Goal: Transaction & Acquisition: Purchase product/service

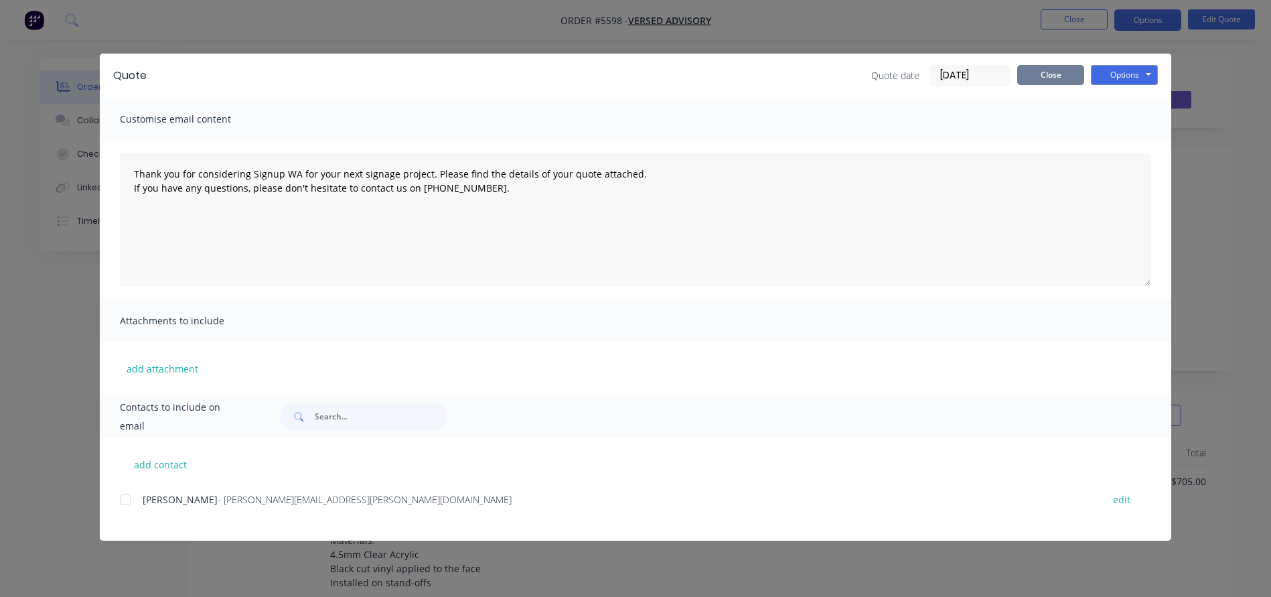
click at [1041, 76] on button "Close" at bounding box center [1050, 75] width 67 height 20
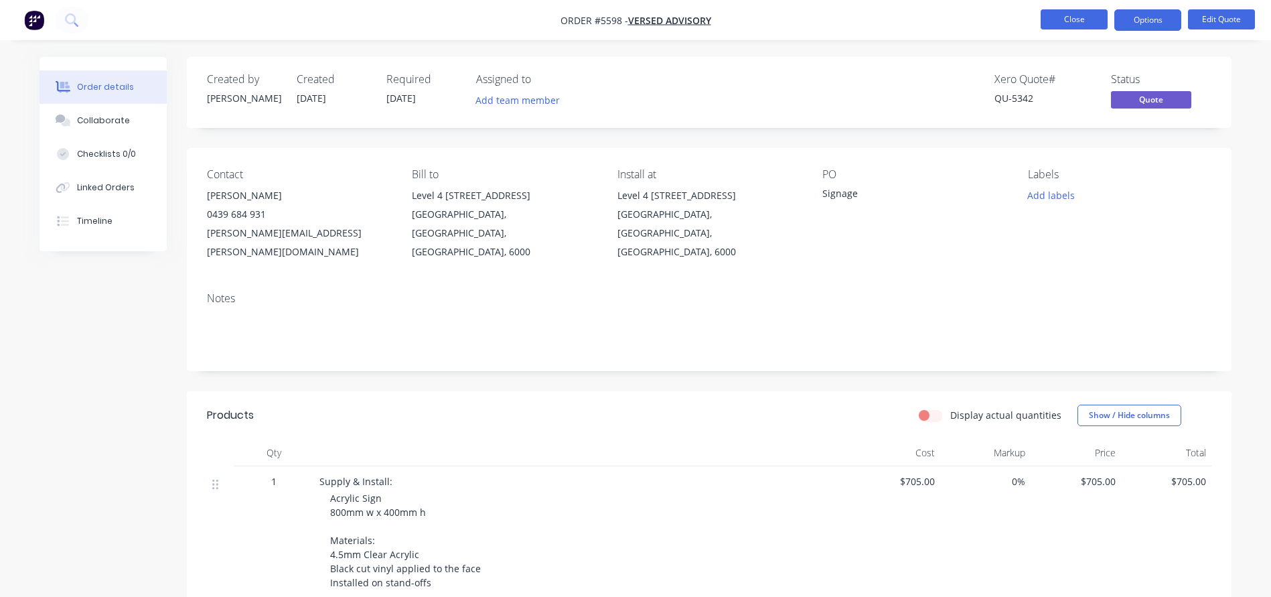
click at [1060, 24] on button "Close" at bounding box center [1074, 19] width 67 height 20
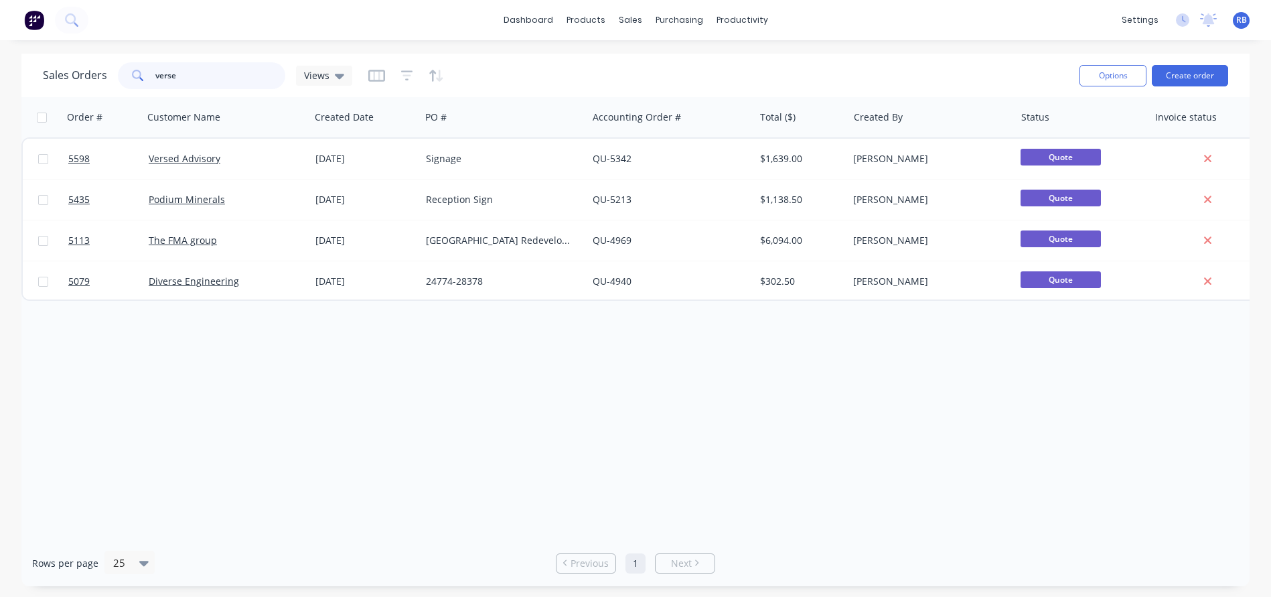
drag, startPoint x: 204, startPoint y: 77, endPoint x: 105, endPoint y: 77, distance: 98.5
click at [108, 77] on div "Sales Orders verse Views" at bounding box center [197, 75] width 309 height 27
type input "waikiki"
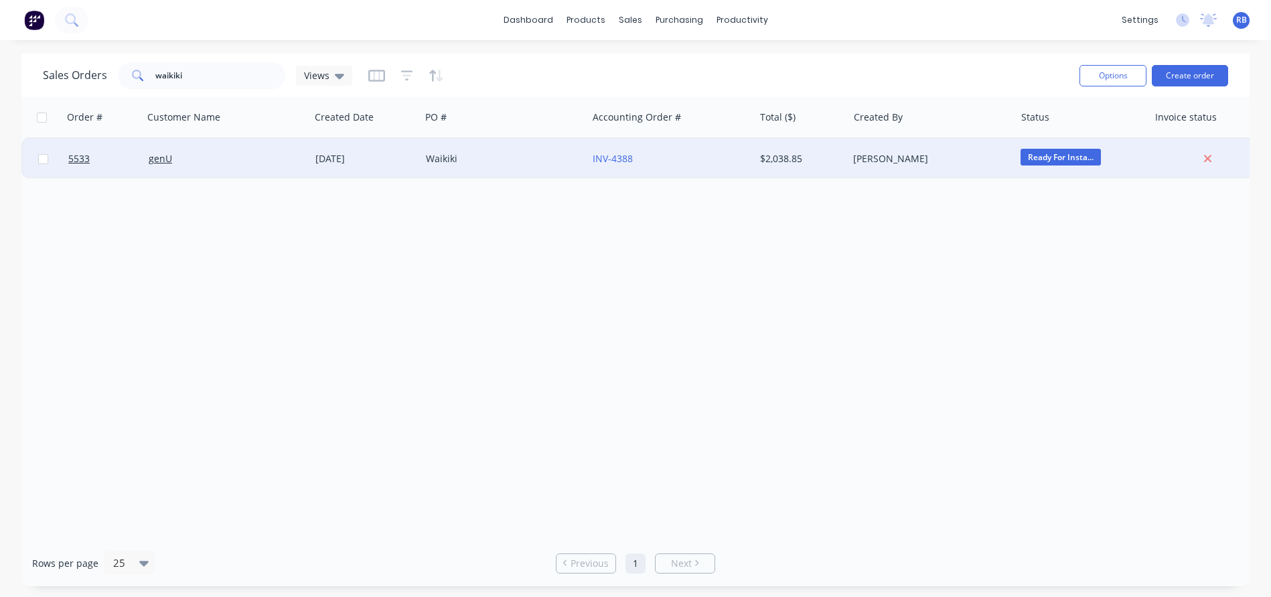
click at [212, 164] on div "genU" at bounding box center [223, 158] width 149 height 13
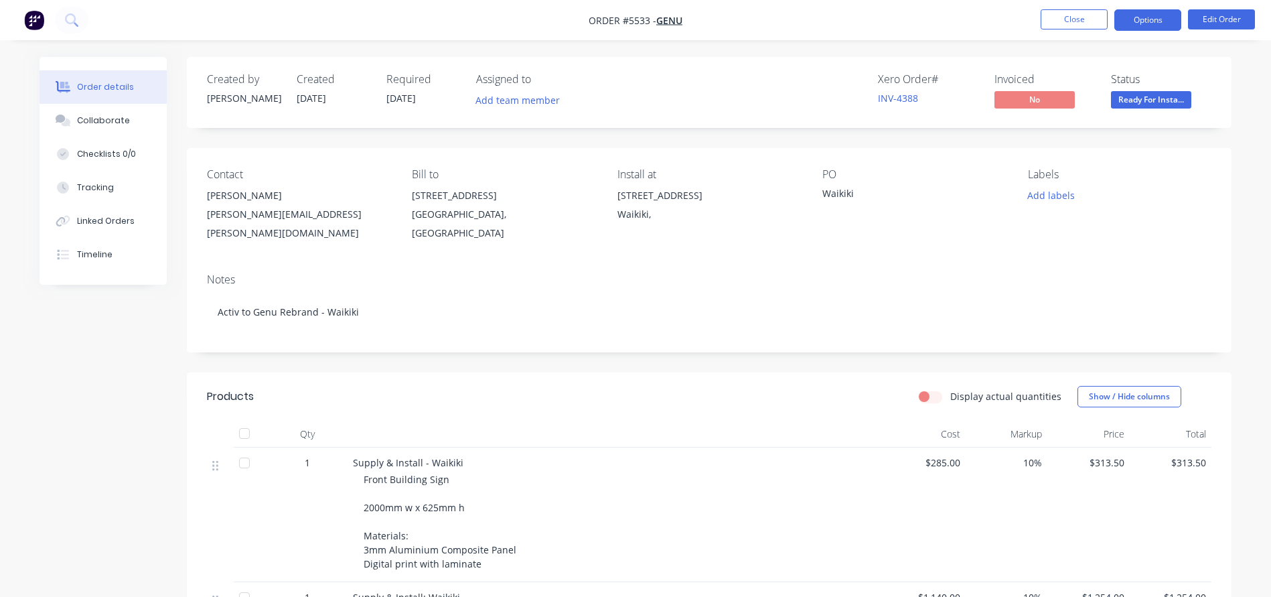
click at [1154, 23] on button "Options" at bounding box center [1147, 19] width 67 height 21
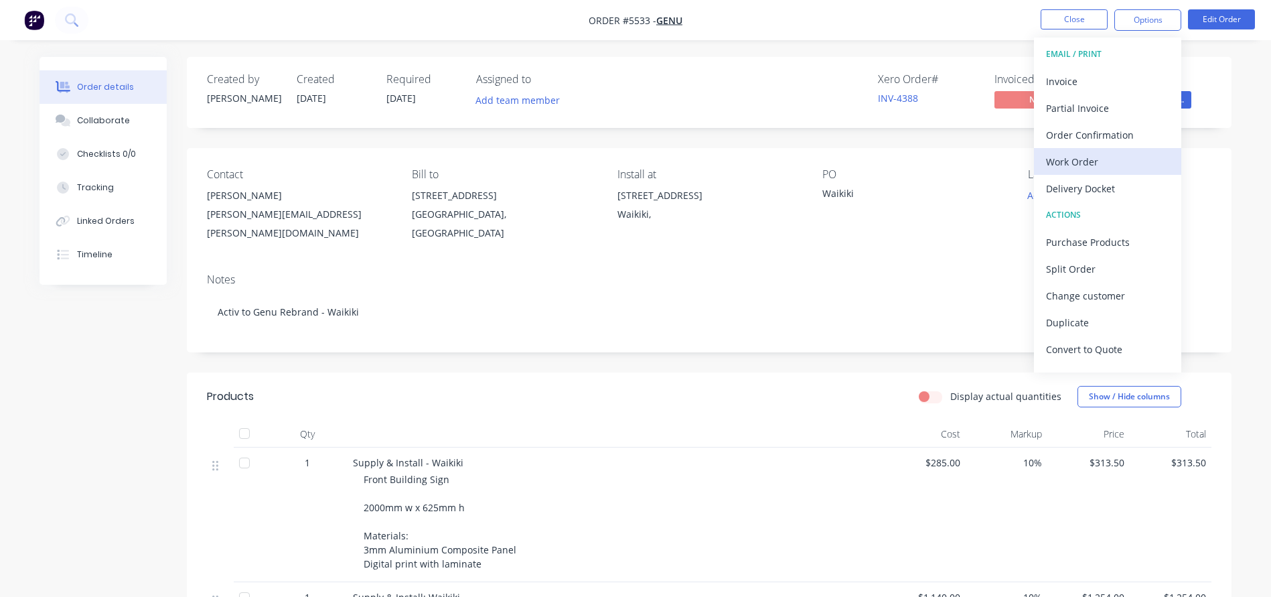
click at [1078, 160] on div "Work Order" at bounding box center [1107, 161] width 123 height 19
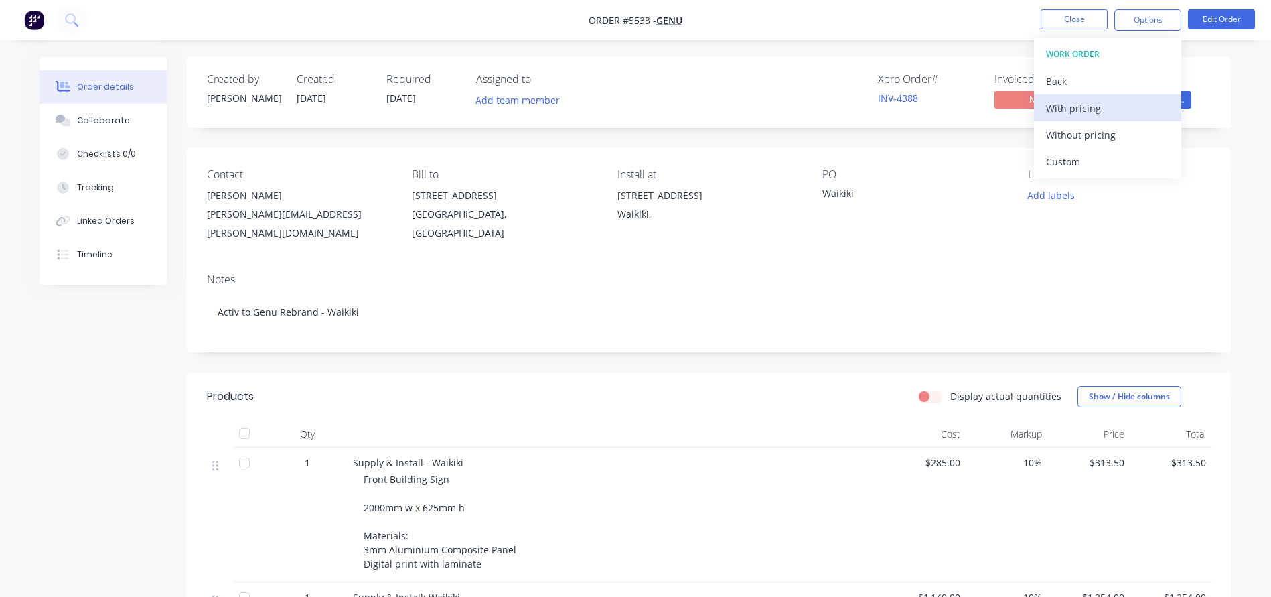
click at [1074, 112] on div "With pricing" at bounding box center [1107, 107] width 123 height 19
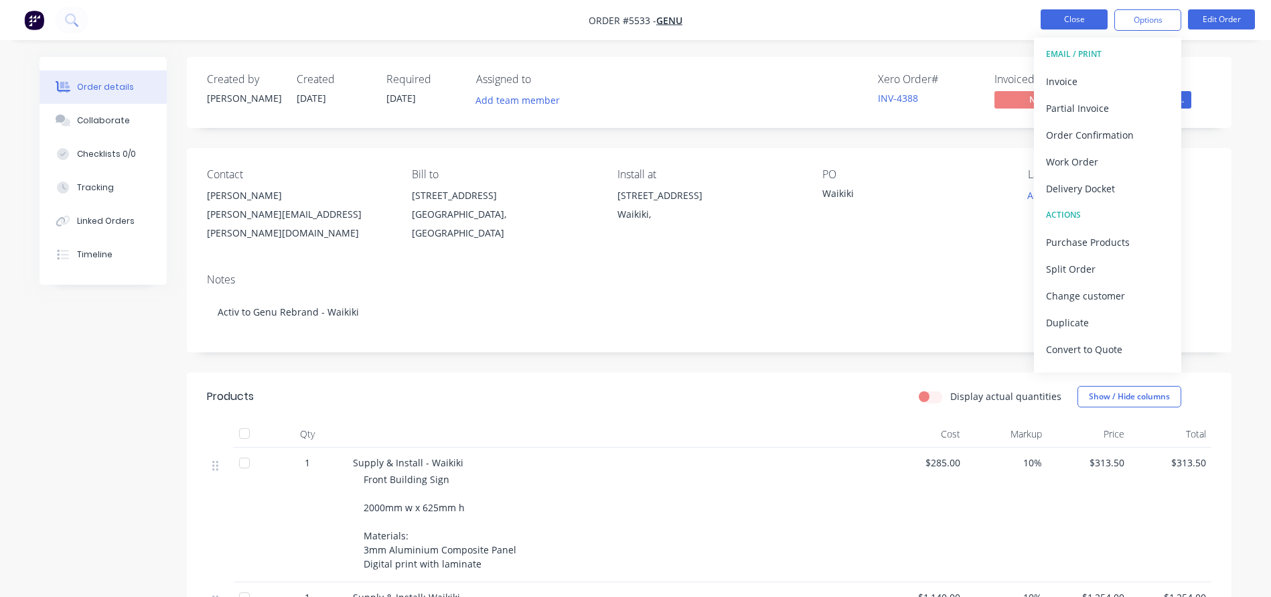
click at [1076, 24] on button "Close" at bounding box center [1074, 19] width 67 height 20
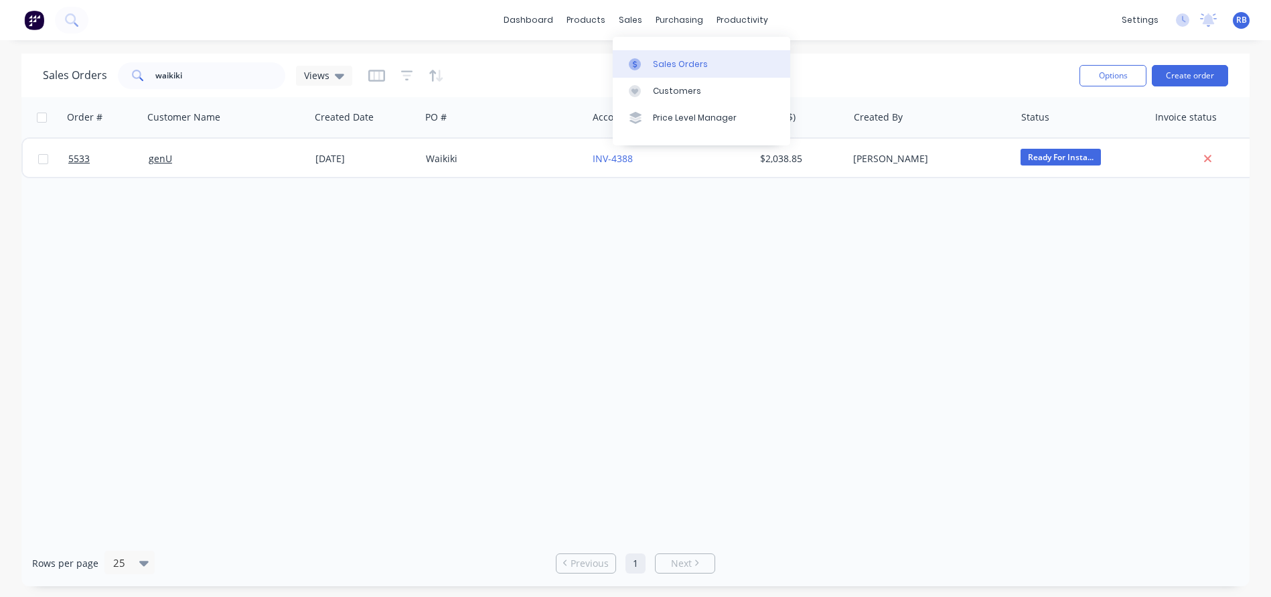
click at [669, 65] on div "Sales Orders" at bounding box center [680, 64] width 55 height 12
drag, startPoint x: 223, startPoint y: 81, endPoint x: 111, endPoint y: 77, distance: 111.9
click at [111, 77] on div "Sales Orders waikiki Views" at bounding box center [197, 75] width 309 height 27
type input "grid"
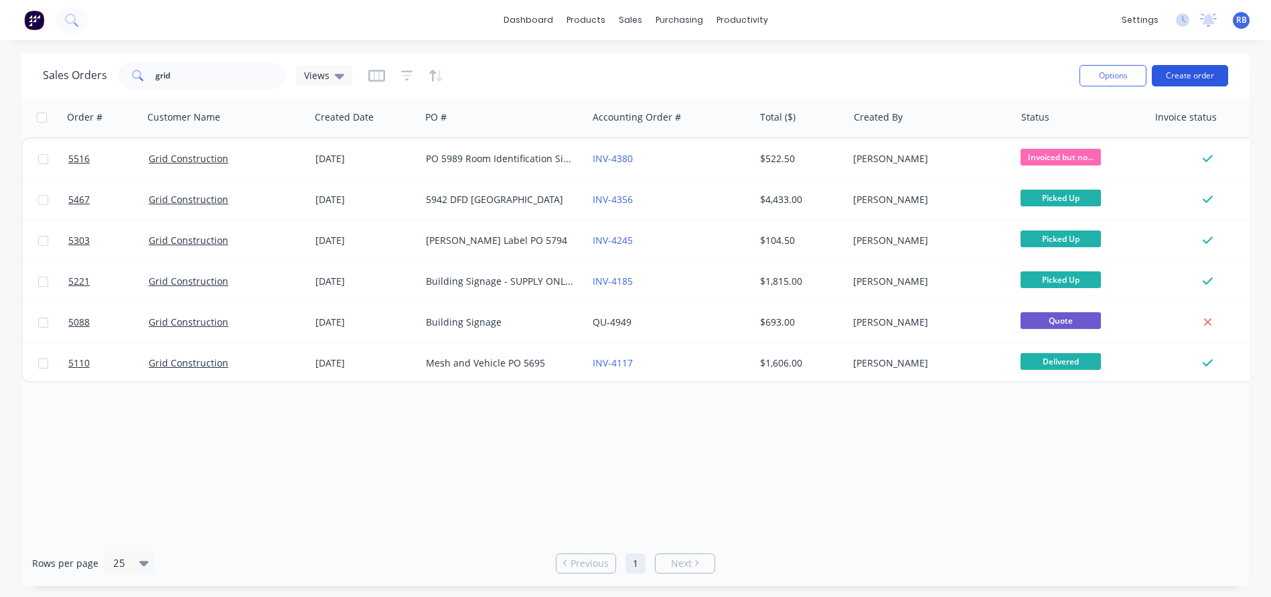
click at [1185, 77] on button "Create order" at bounding box center [1190, 75] width 76 height 21
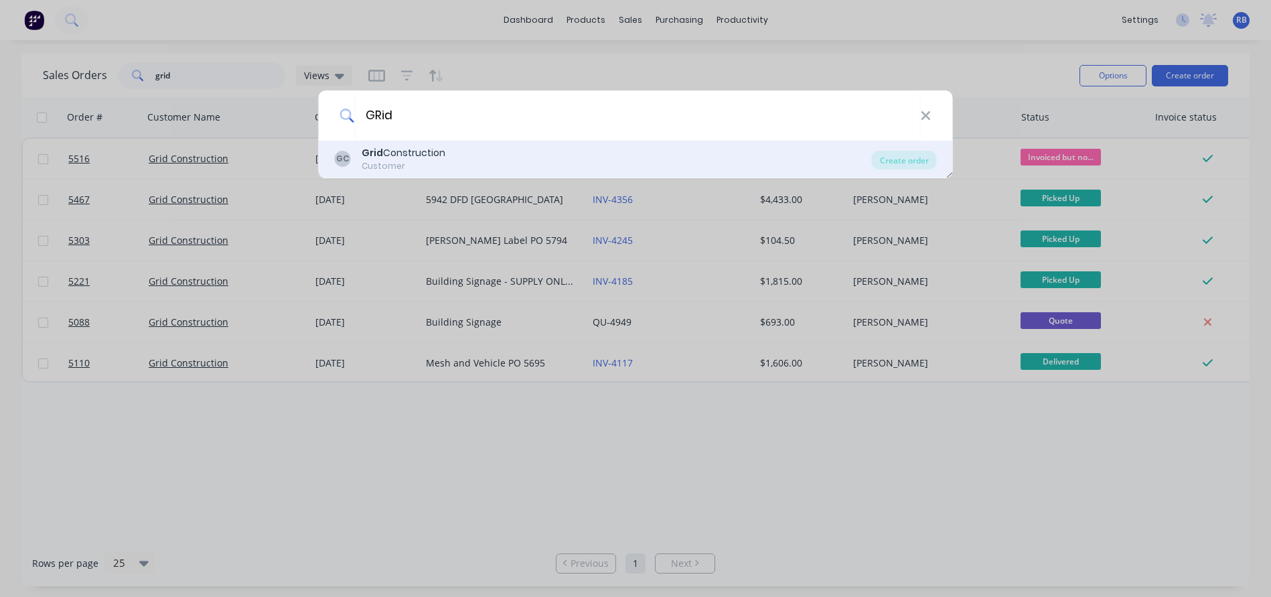
type input "GRid"
click at [415, 161] on div "Customer" at bounding box center [404, 166] width 84 height 12
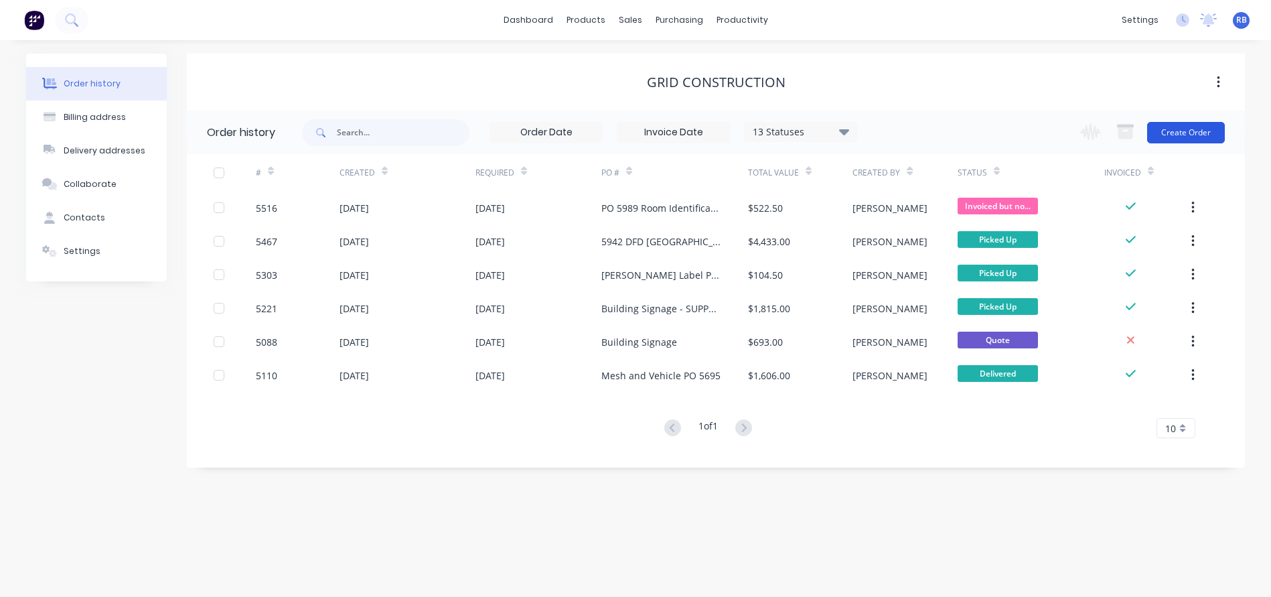
click at [1193, 132] on button "Create Order" at bounding box center [1186, 132] width 78 height 21
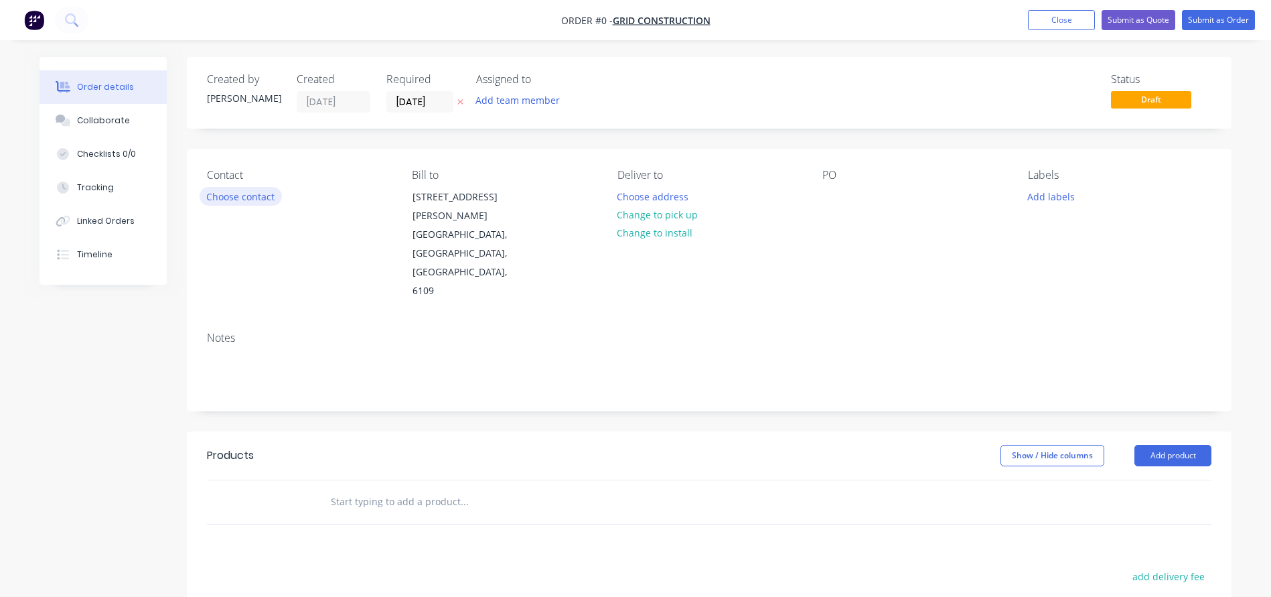
click at [223, 194] on button "Choose contact" at bounding box center [241, 196] width 82 height 18
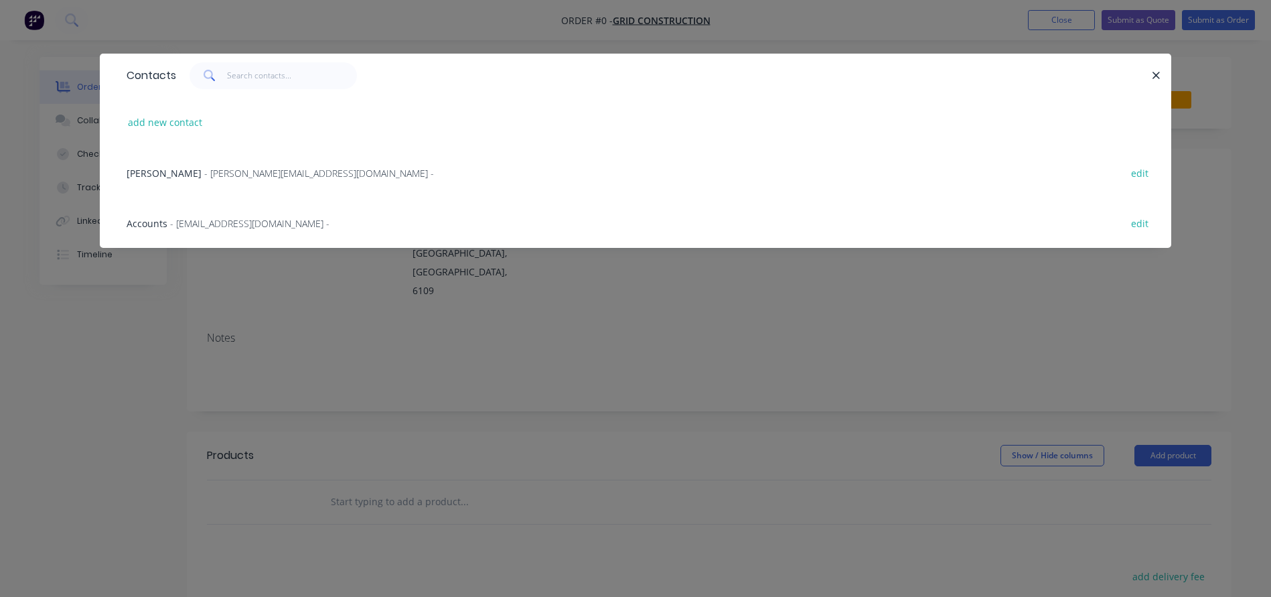
click at [143, 175] on span "[PERSON_NAME]" at bounding box center [164, 173] width 75 height 13
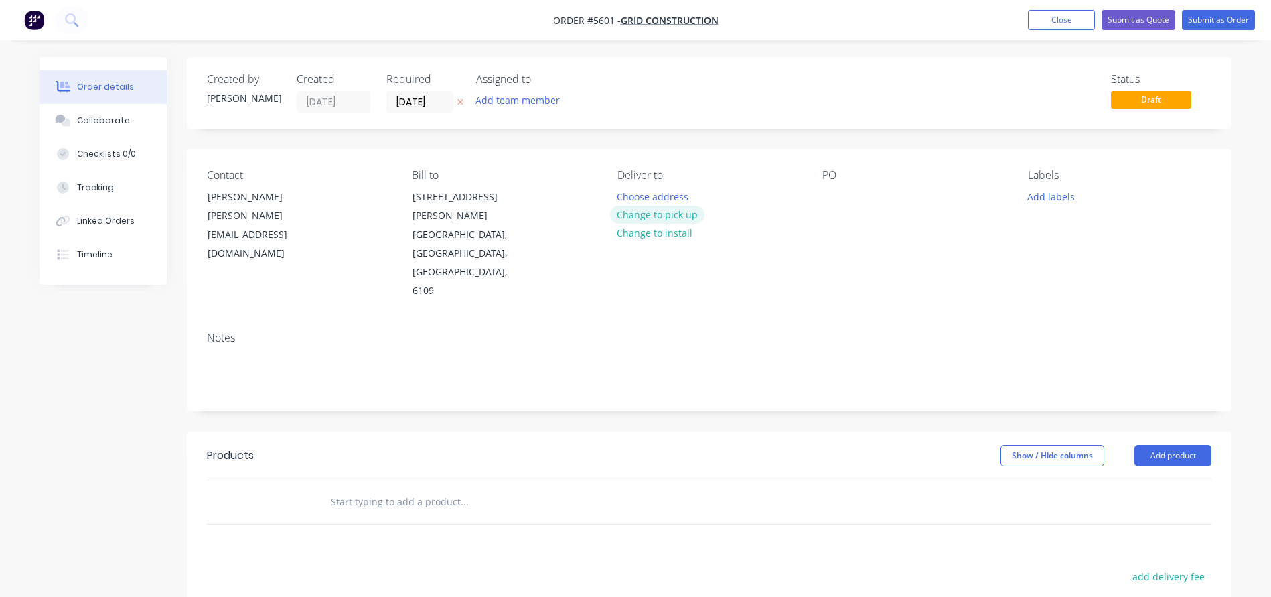
click at [647, 210] on button "Change to pick up" at bounding box center [657, 215] width 95 height 18
click at [642, 186] on div "Pick up Change to delivery Change to install" at bounding box center [709, 235] width 184 height 132
click at [622, 201] on div at bounding box center [627, 196] width 21 height 19
click at [832, 193] on div at bounding box center [832, 196] width 21 height 19
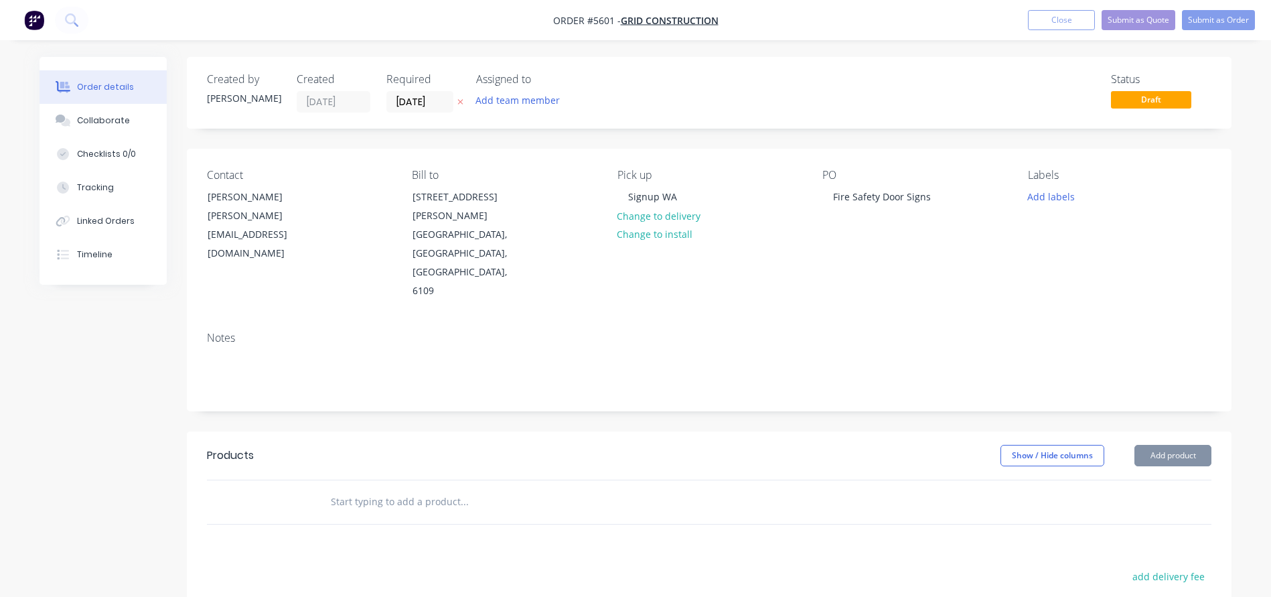
click at [346, 488] on input "text" at bounding box center [464, 501] width 268 height 27
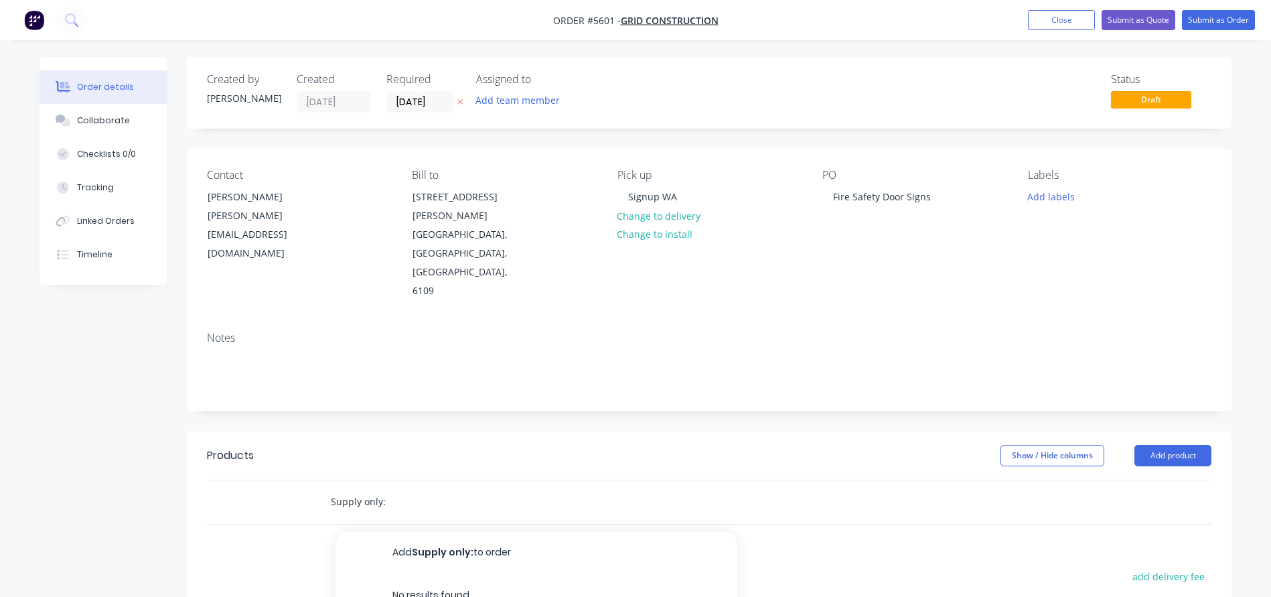
click at [368, 488] on input "Supply only:" at bounding box center [464, 501] width 268 height 27
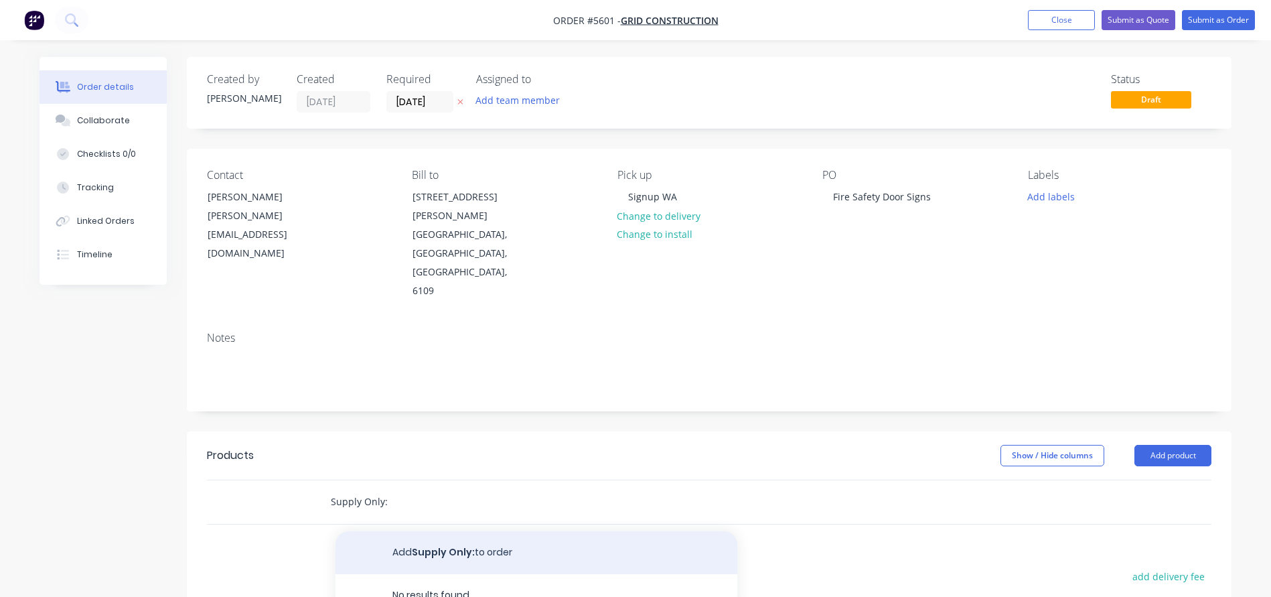
type input "Supply Only:"
click at [401, 531] on button "Add Supply Only: to order" at bounding box center [537, 552] width 402 height 43
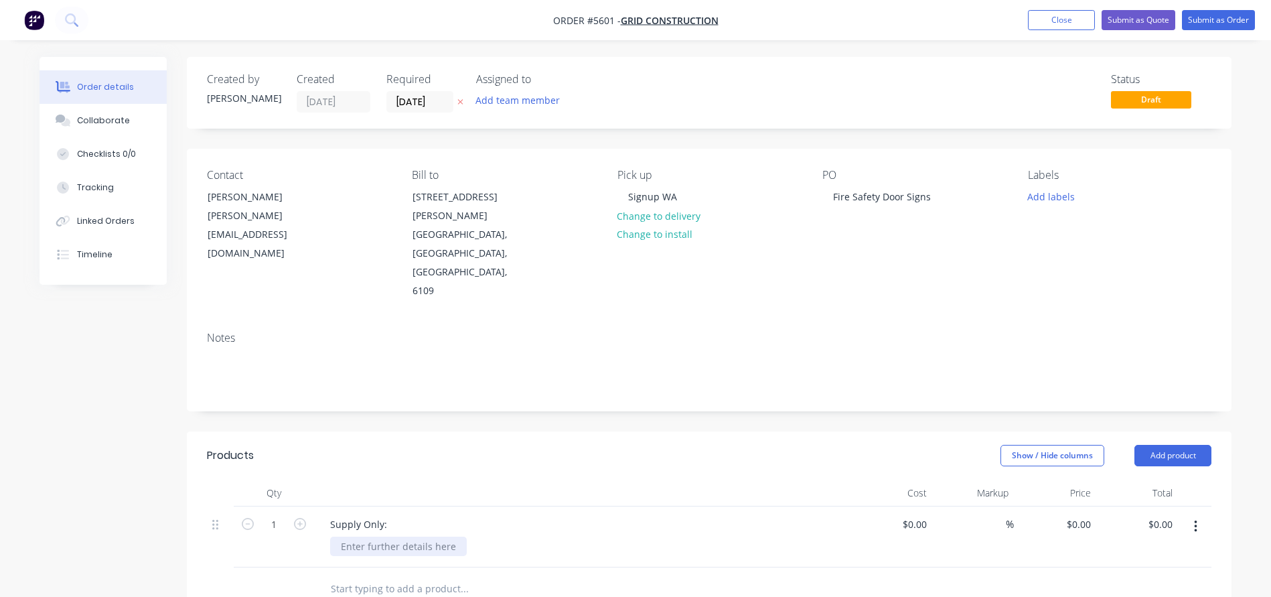
click at [362, 536] on div at bounding box center [398, 545] width 137 height 19
click at [301, 518] on icon "button" at bounding box center [300, 524] width 12 height 12
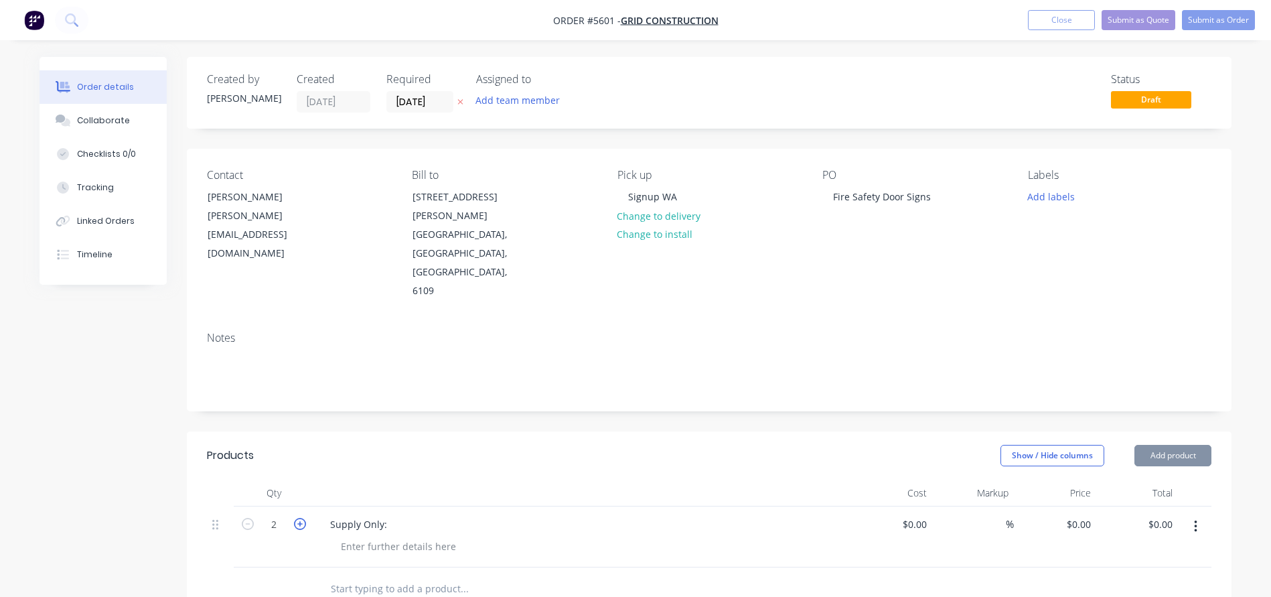
click at [301, 518] on icon "button" at bounding box center [300, 524] width 12 height 12
type input "4"
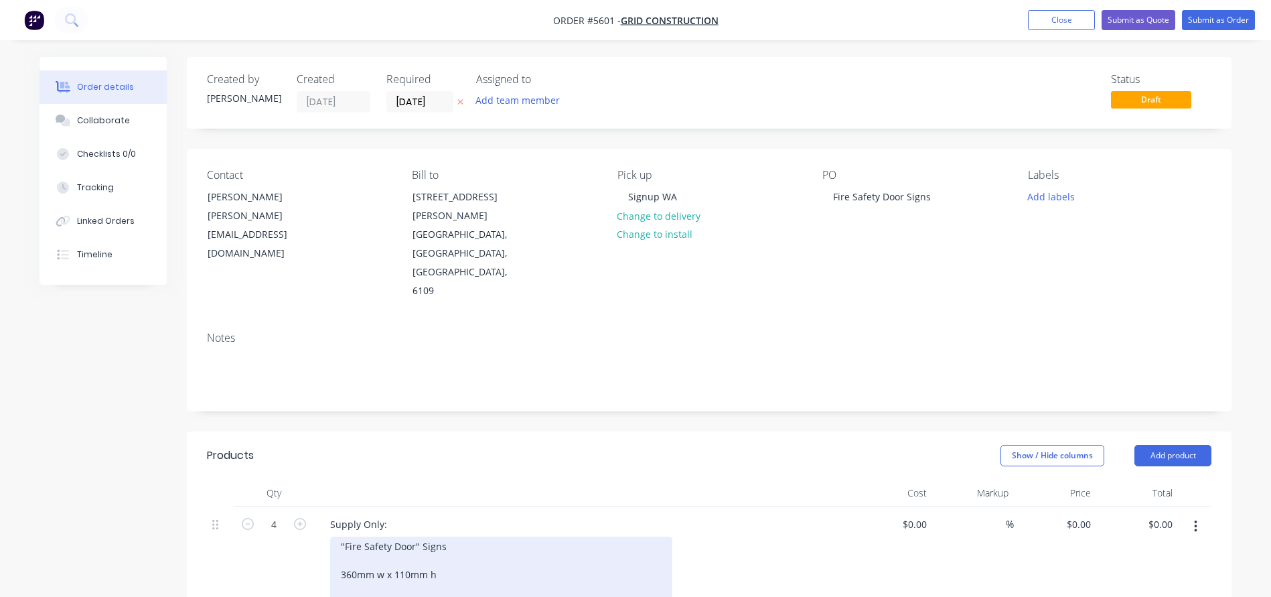
click at [386, 548] on div ""Fire Safety Door" Signs 360mm w x 110mm h Materials: 3mm Aluminium Composite P…" at bounding box center [501, 574] width 342 height 76
click at [492, 558] on div ""Fire Safety Door" Signs 360mm w x 110mm h Materials: 3mm Aluminium Composite P…" at bounding box center [477, 581] width 295 height 90
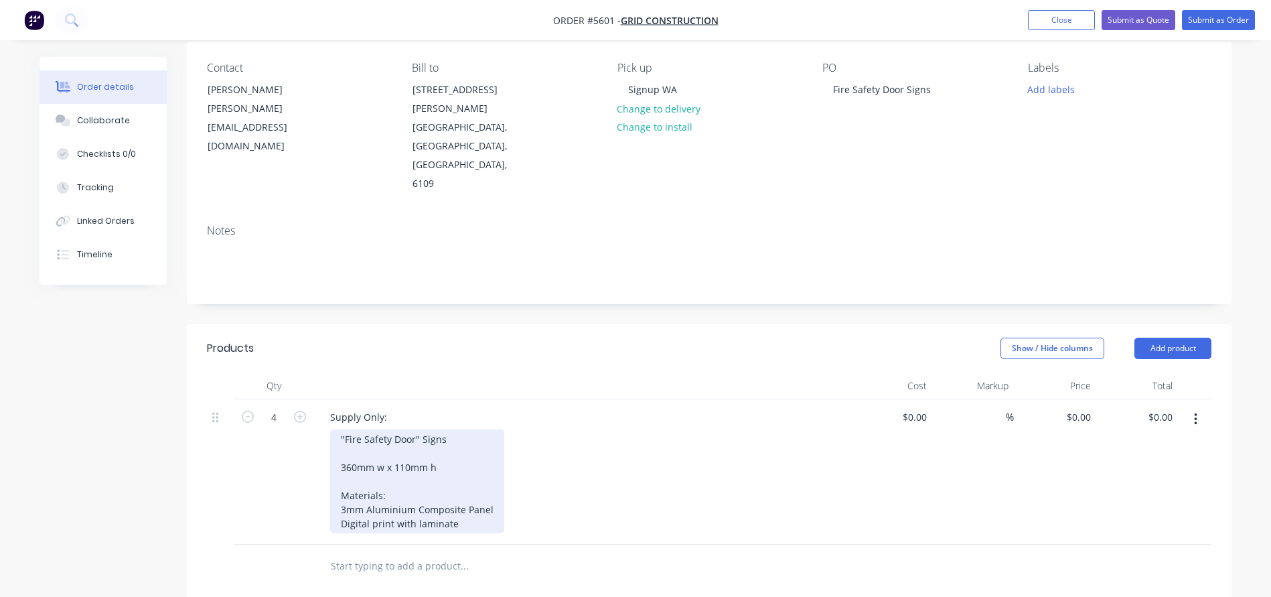
scroll to position [113, 0]
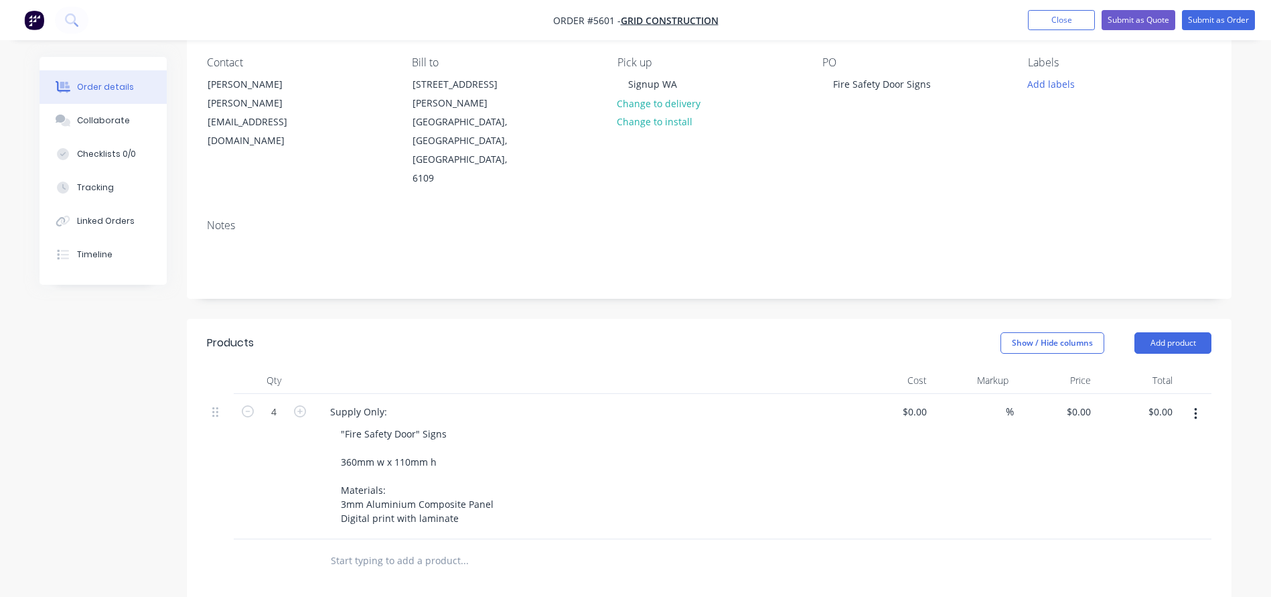
click at [388, 547] on input "text" at bounding box center [464, 560] width 268 height 27
type input "Artwork Creation and Production Set-up"
click at [922, 547] on input at bounding box center [916, 556] width 31 height 19
type input "$95.00"
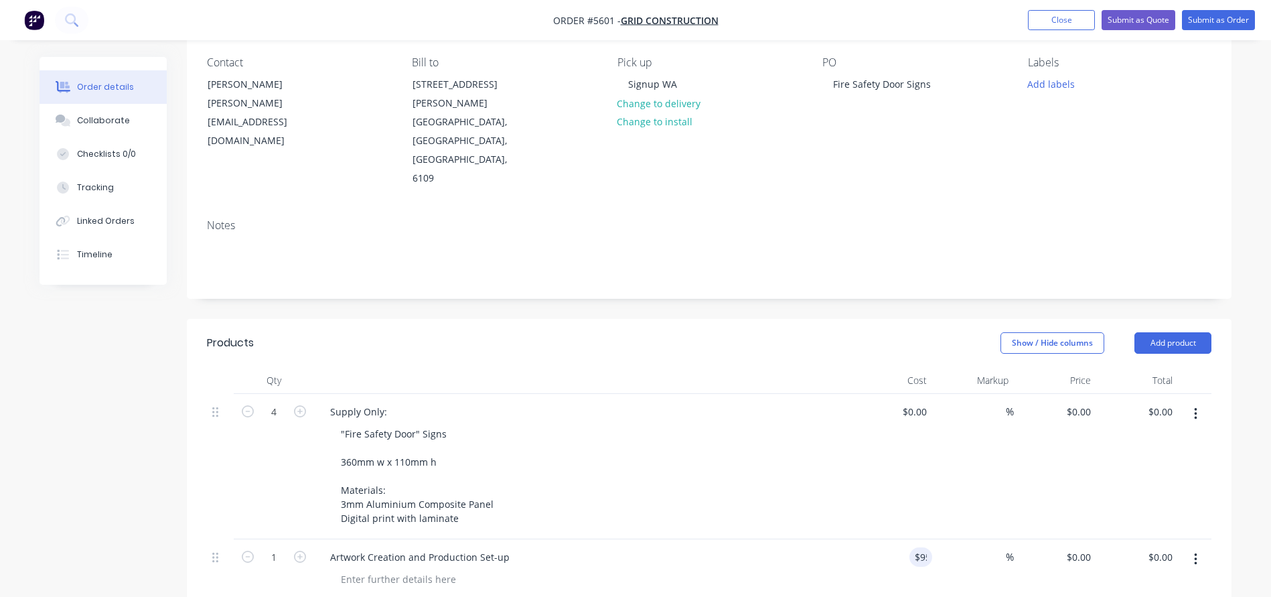
type input "$95.00"
click at [756, 477] on div "Supply Only: "Fire Safety Door" Signs 360mm w x 110mm h Materials: 3mm Aluminiu…" at bounding box center [582, 466] width 536 height 145
click at [901, 394] on div at bounding box center [891, 466] width 82 height 145
type input "$40.00"
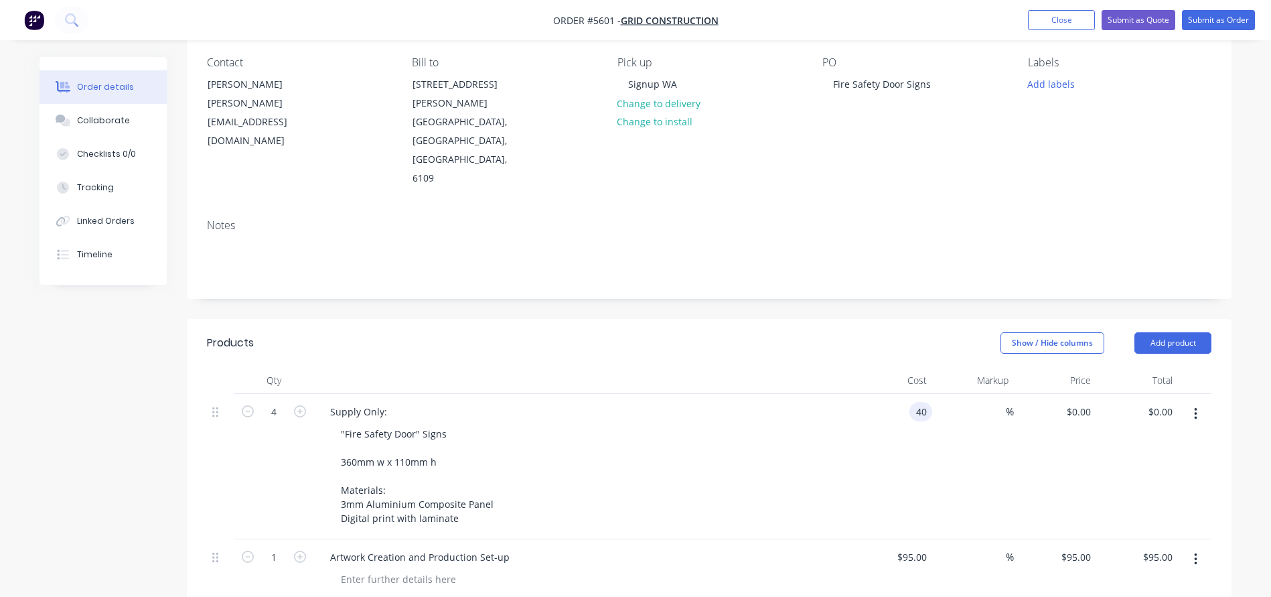
type input "$40.00"
type input "$160.00"
click at [801, 402] on div "Supply Only:" at bounding box center [581, 411] width 525 height 19
click at [918, 402] on input "40" at bounding box center [914, 411] width 36 height 19
type input "$42.00"
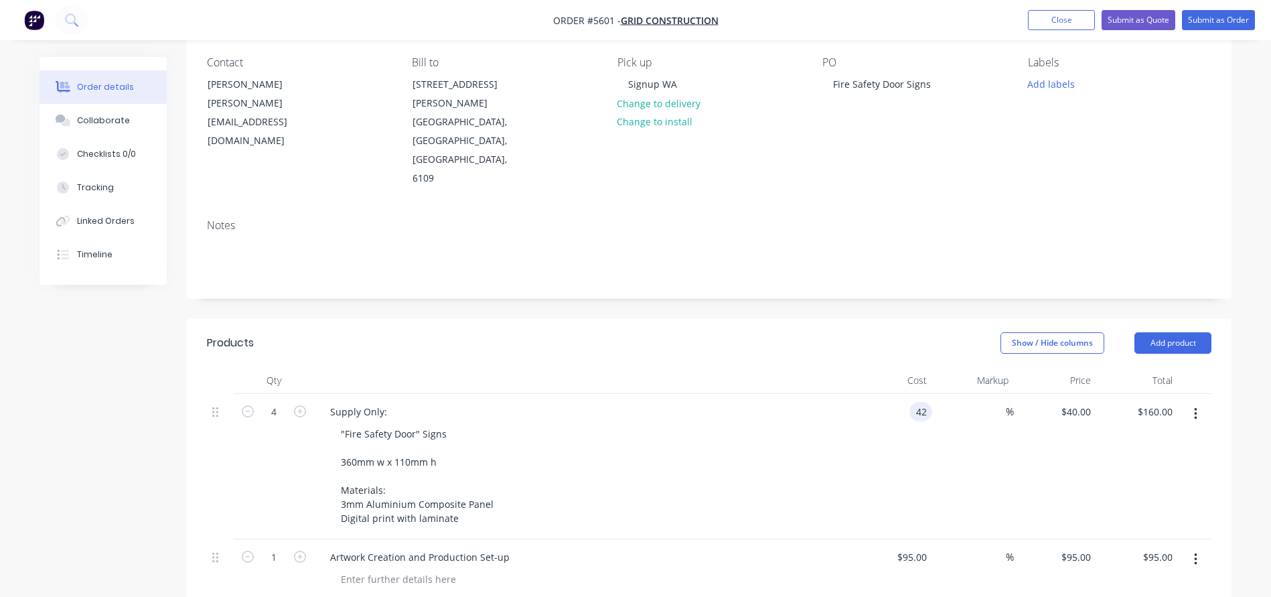
type input "$42.00"
type input "$168.00"
click at [717, 424] on div ""Fire Safety Door" Signs 360mm w x 110mm h Materials: 3mm Aluminium Composite P…" at bounding box center [587, 476] width 514 height 104
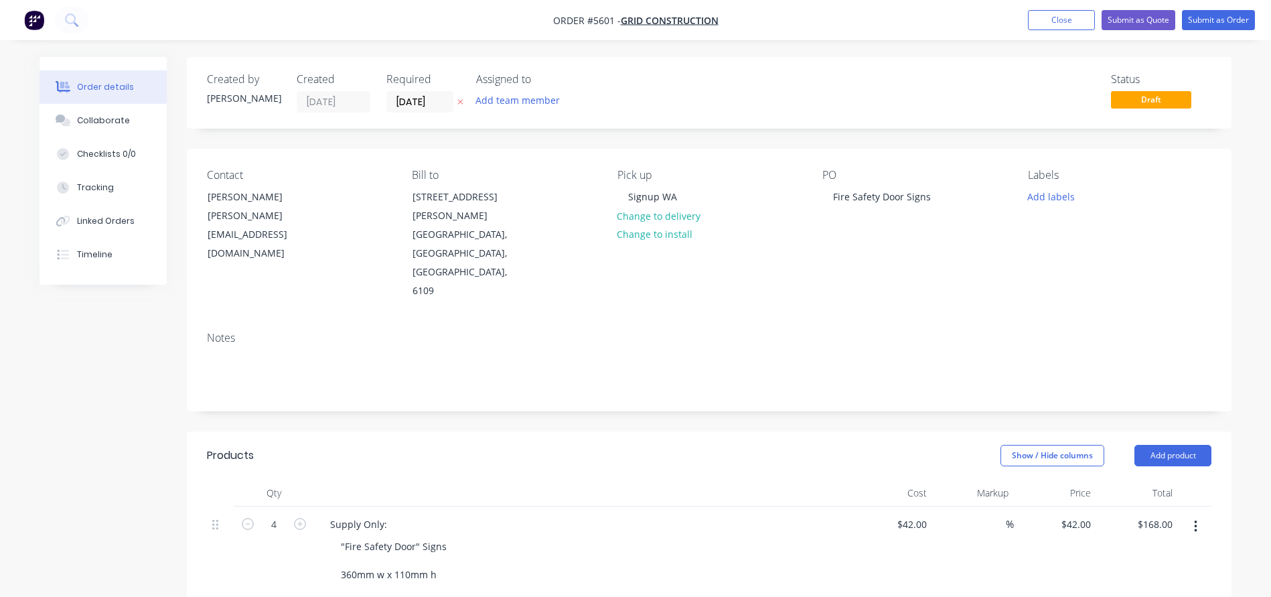
scroll to position [0, 0]
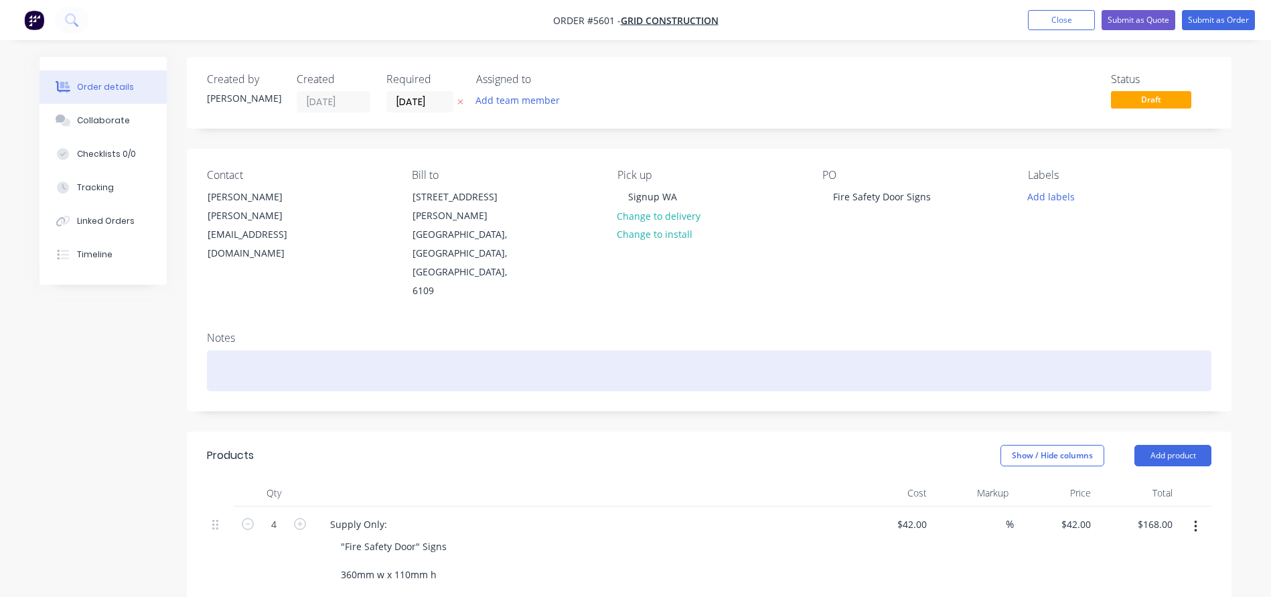
click at [244, 350] on div at bounding box center [709, 370] width 1005 height 41
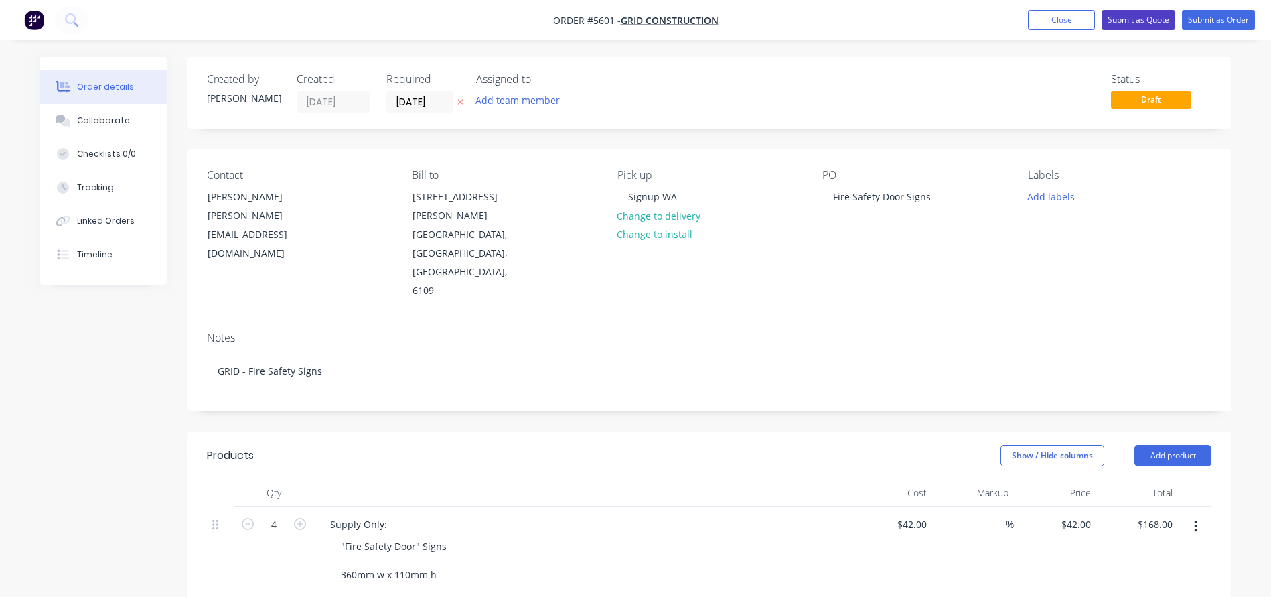
click at [1153, 21] on button "Submit as Quote" at bounding box center [1139, 20] width 74 height 20
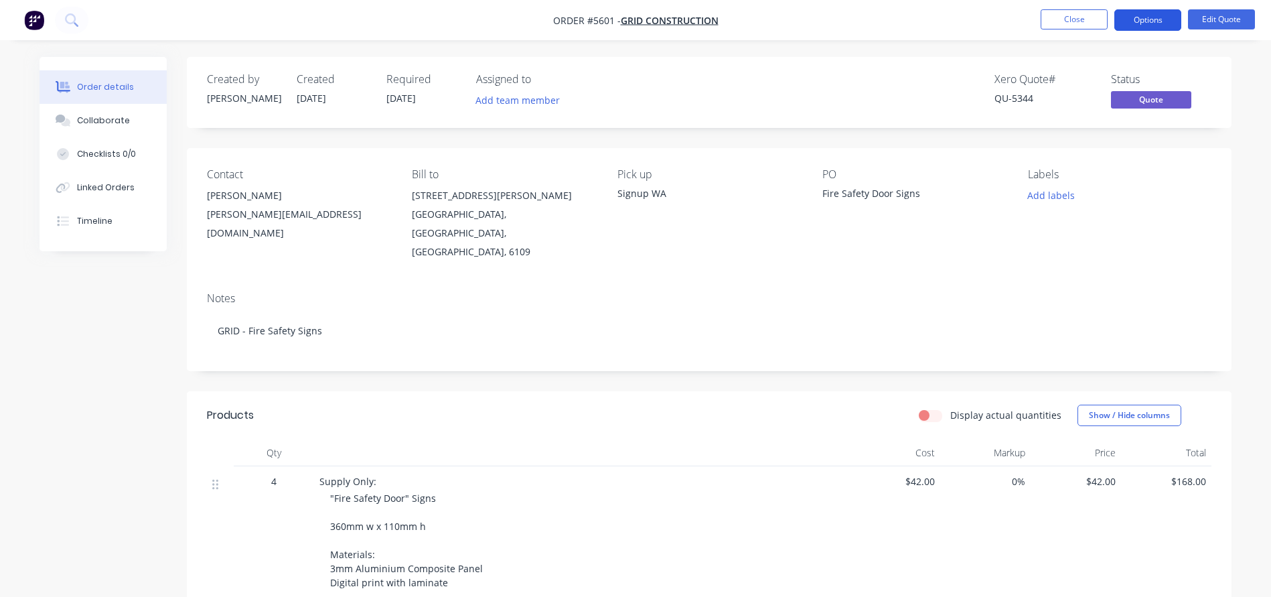
click at [1151, 21] on button "Options" at bounding box center [1147, 19] width 67 height 21
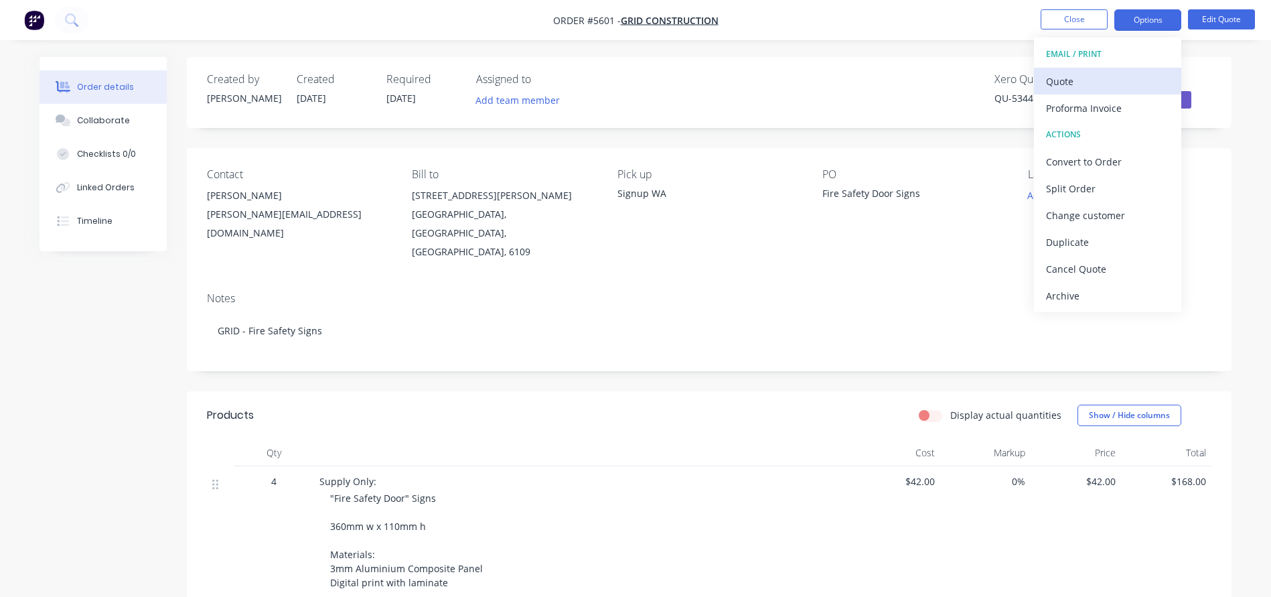
click at [1071, 79] on div "Quote" at bounding box center [1107, 81] width 123 height 19
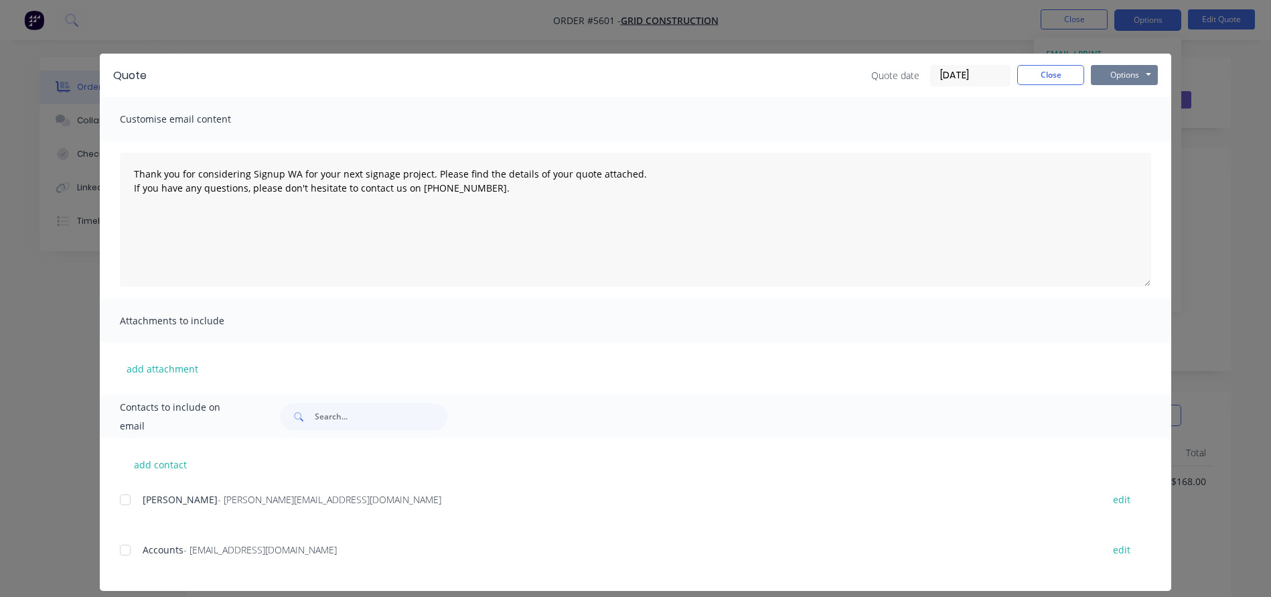
click at [1134, 76] on button "Options" at bounding box center [1124, 75] width 67 height 20
click at [1113, 120] on button "Print" at bounding box center [1134, 121] width 86 height 22
type textarea "Thank you for considering Signup WA for your next signage project. Please find …"
click at [1048, 79] on button "Close" at bounding box center [1050, 75] width 67 height 20
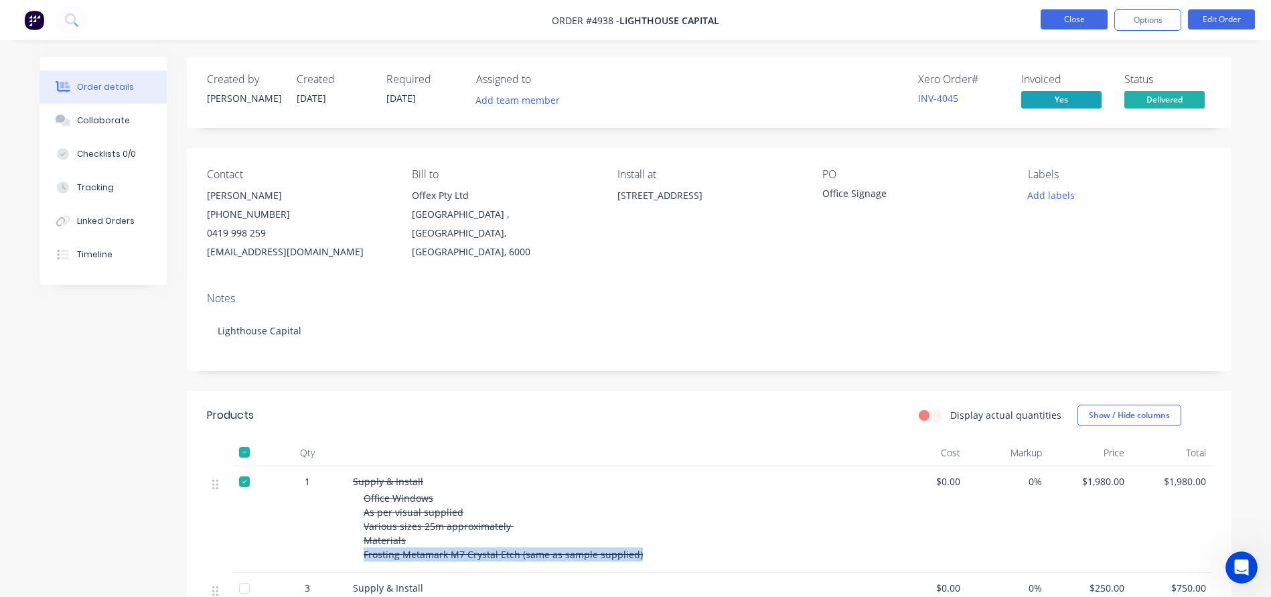
click at [1091, 17] on button "Close" at bounding box center [1074, 19] width 67 height 20
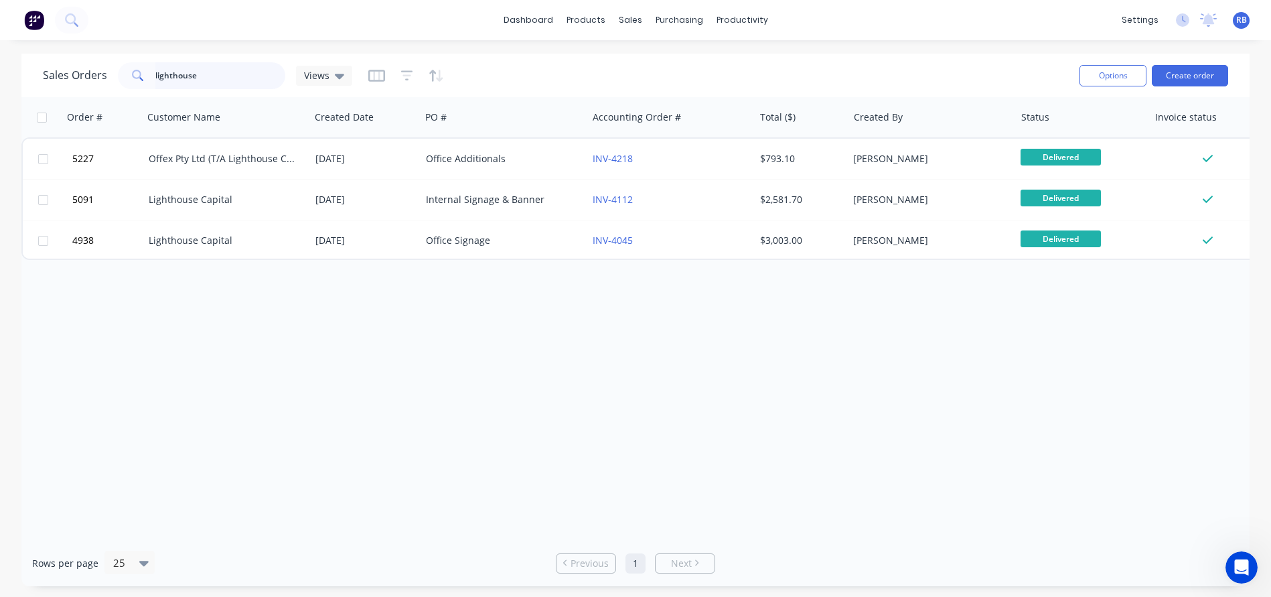
click at [228, 78] on input "lighthouse" at bounding box center [220, 75] width 131 height 27
drag, startPoint x: 232, startPoint y: 76, endPoint x: 104, endPoint y: 76, distance: 128.6
click at [104, 76] on div "Sales Orders lighthouse Views" at bounding box center [197, 75] width 309 height 27
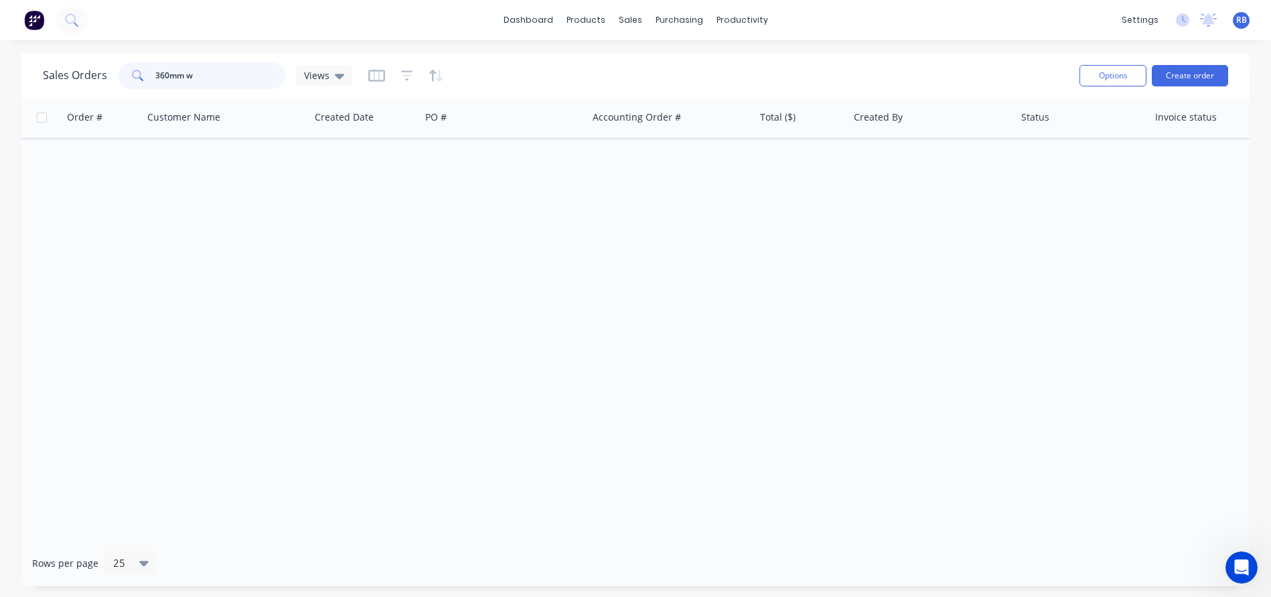
drag, startPoint x: 206, startPoint y: 83, endPoint x: 100, endPoint y: 61, distance: 108.1
click at [100, 61] on div "Sales Orders 360mm w Views" at bounding box center [556, 75] width 1026 height 33
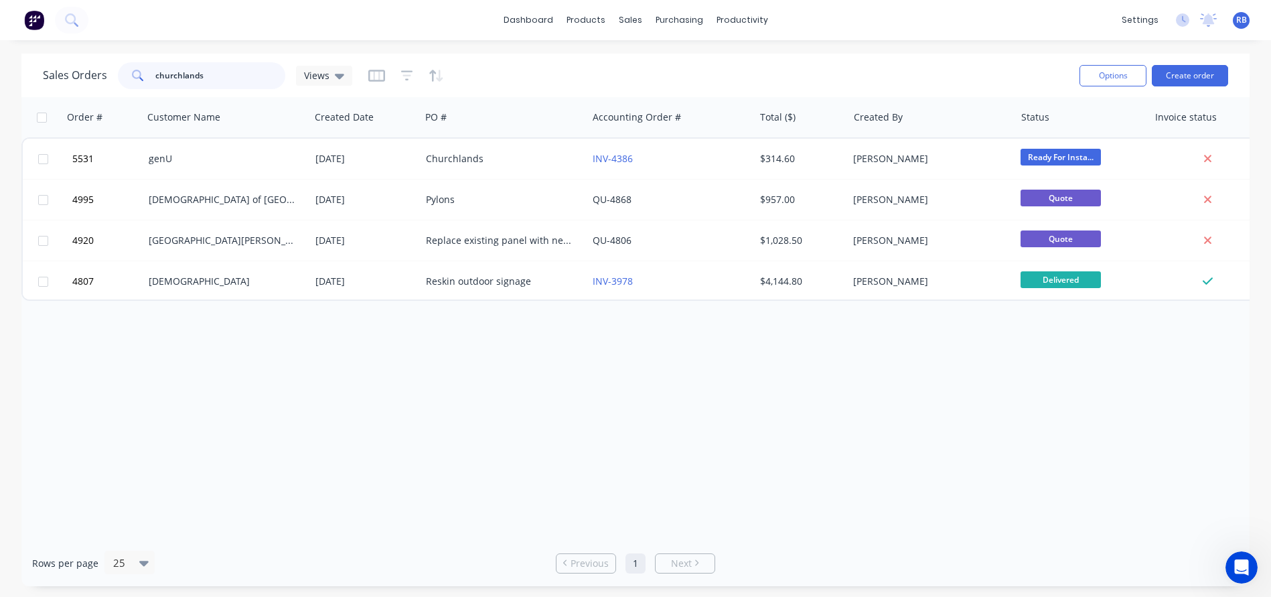
type input "churchlands"
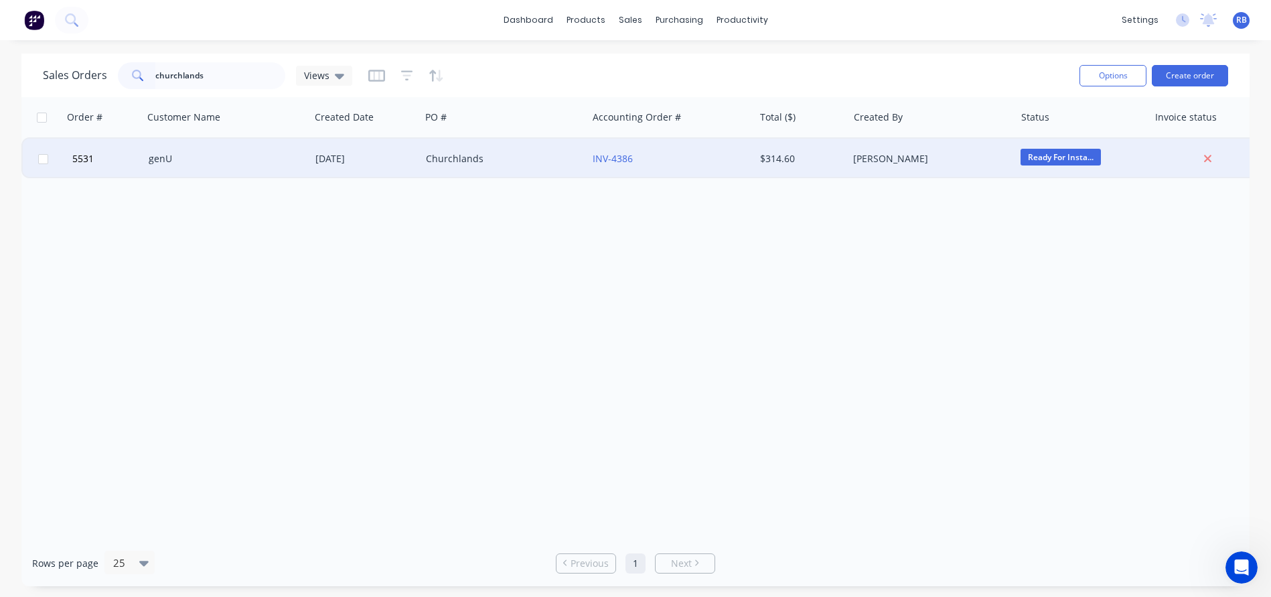
click at [208, 149] on div "genU" at bounding box center [226, 159] width 167 height 40
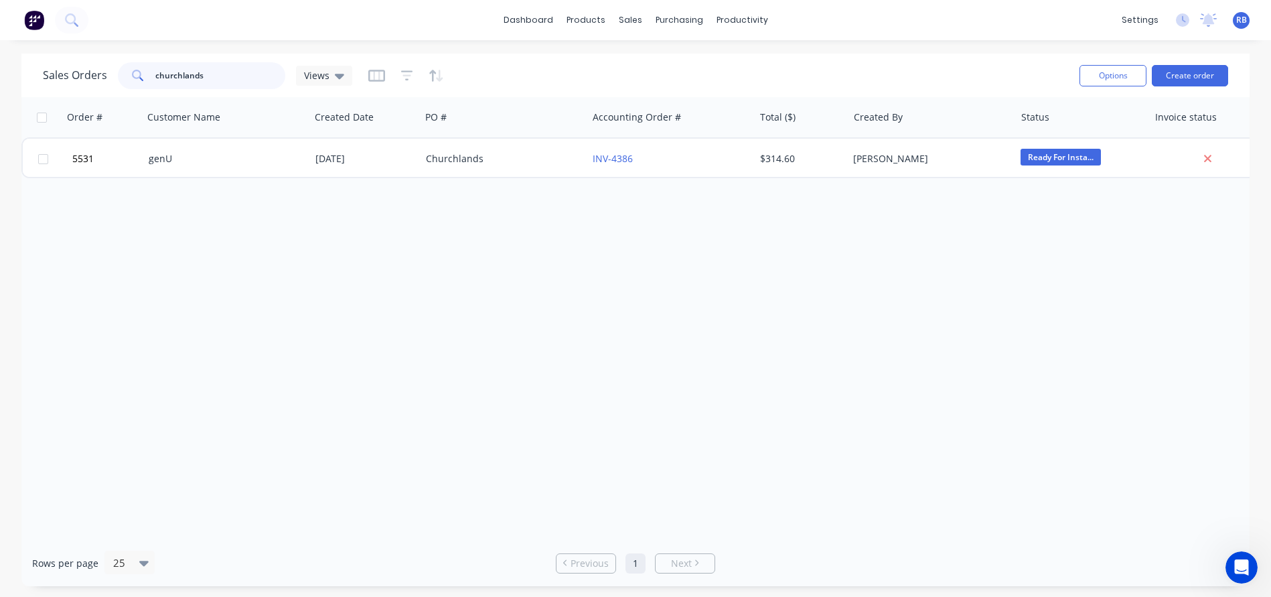
drag, startPoint x: 96, startPoint y: 64, endPoint x: 46, endPoint y: 61, distance: 49.6
click at [46, 61] on div "Sales Orders churchlands Views" at bounding box center [556, 75] width 1026 height 33
type input "physio"
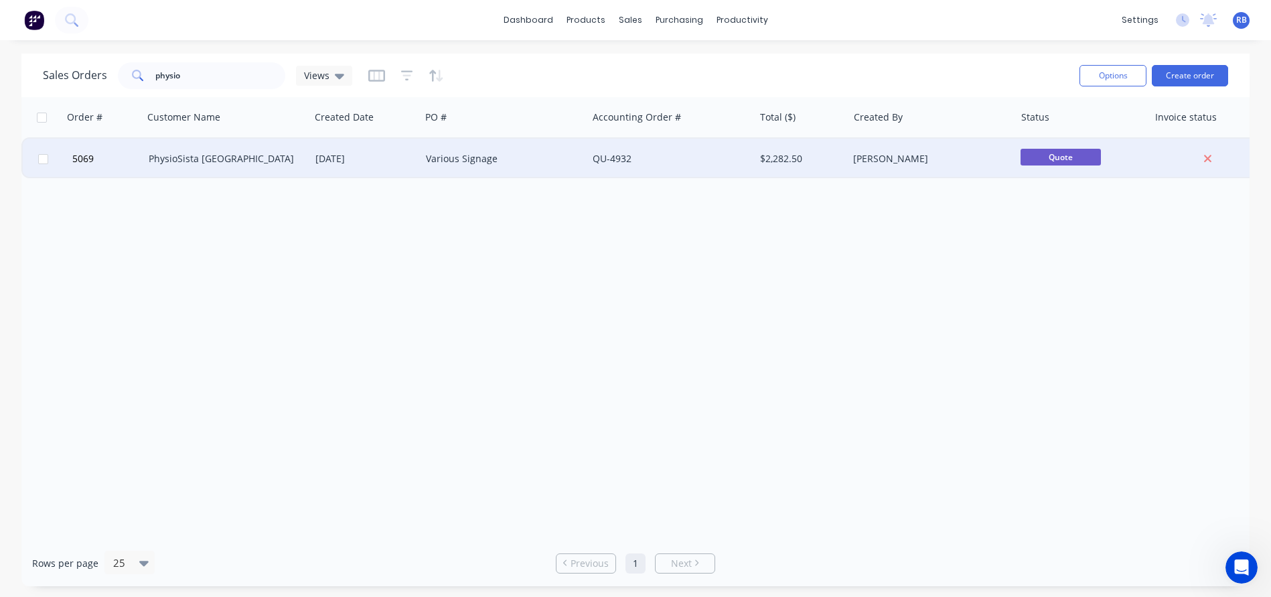
click at [184, 146] on div "PhysioSista Pelvic Health Centre" at bounding box center [226, 159] width 167 height 40
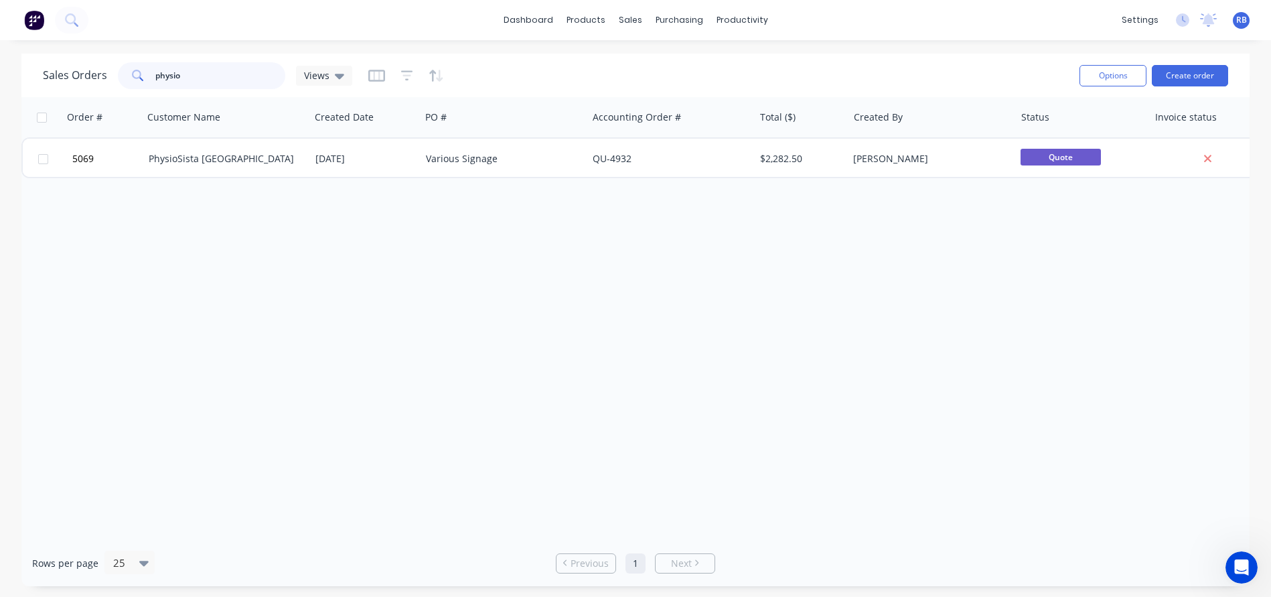
drag, startPoint x: 196, startPoint y: 79, endPoint x: 130, endPoint y: 79, distance: 65.6
click at [132, 79] on div "physio" at bounding box center [201, 75] width 167 height 27
drag, startPoint x: 119, startPoint y: 276, endPoint x: 198, endPoint y: 72, distance: 219.0
click at [198, 72] on input "physio" at bounding box center [220, 75] width 131 height 27
drag, startPoint x: 218, startPoint y: 72, endPoint x: 109, endPoint y: 72, distance: 108.5
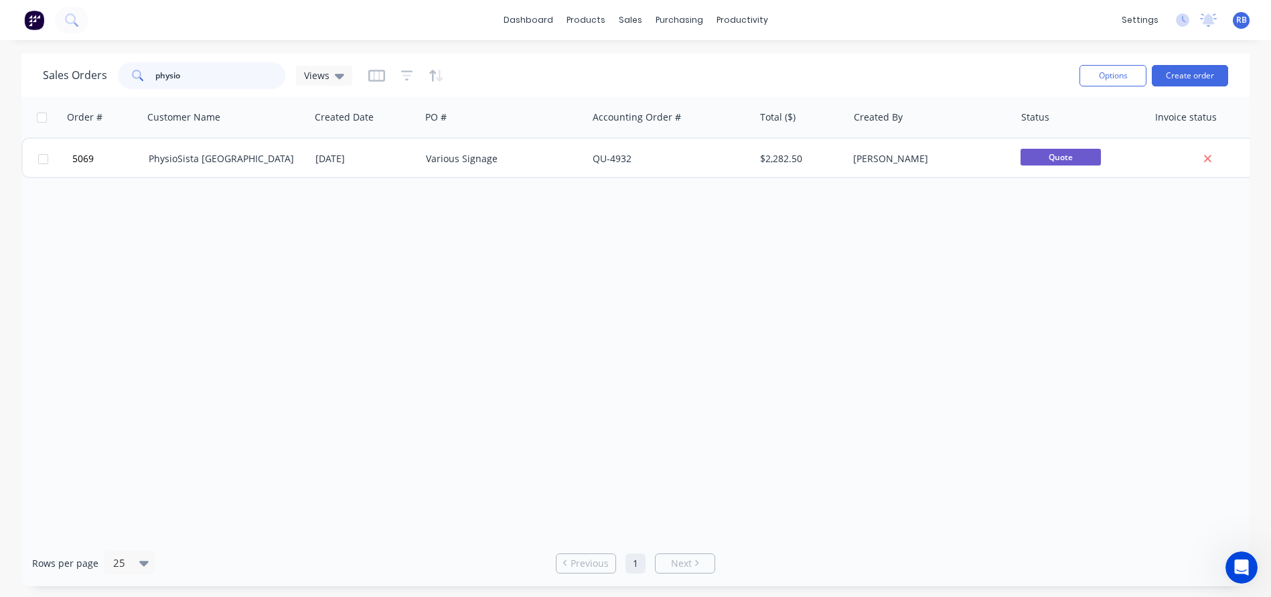
click at [109, 72] on div "Sales Orders physio Views" at bounding box center [197, 75] width 309 height 27
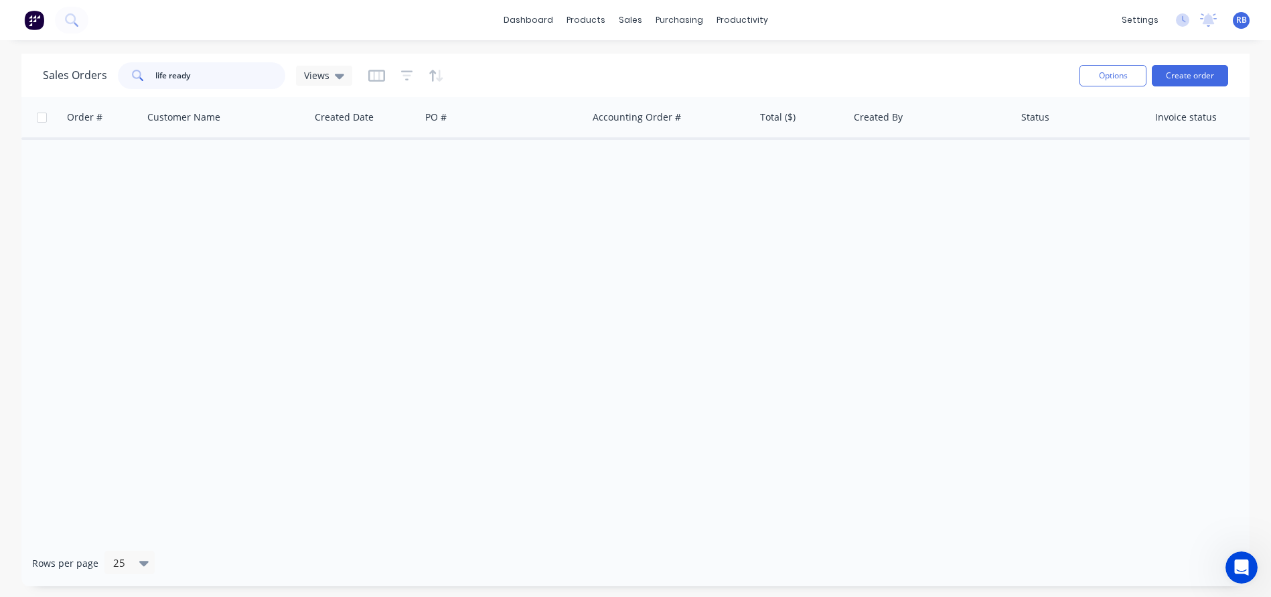
type input "life ready"
drag, startPoint x: 232, startPoint y: 72, endPoint x: 137, endPoint y: 72, distance: 94.4
click at [137, 72] on div "life ready" at bounding box center [201, 75] width 167 height 27
click at [203, 81] on input "life ready" at bounding box center [220, 75] width 131 height 27
drag, startPoint x: 230, startPoint y: 80, endPoint x: 98, endPoint y: 80, distance: 131.9
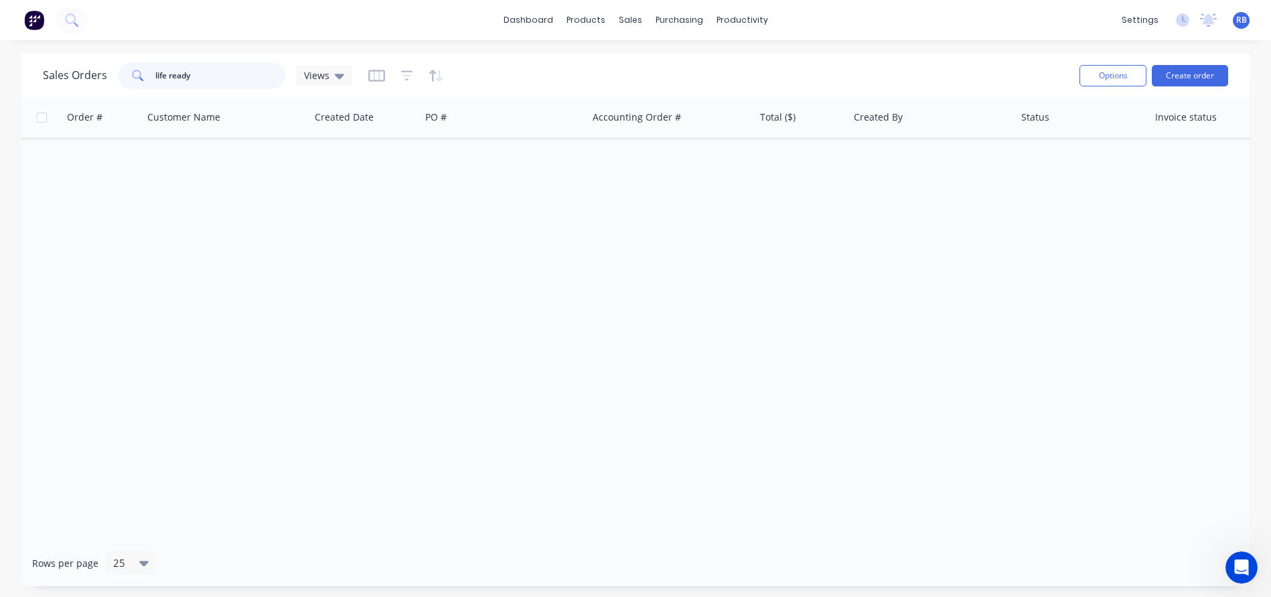
click at [98, 80] on div "Sales Orders life ready Views" at bounding box center [197, 75] width 309 height 27
click at [672, 65] on div "Sales Orders" at bounding box center [680, 64] width 55 height 12
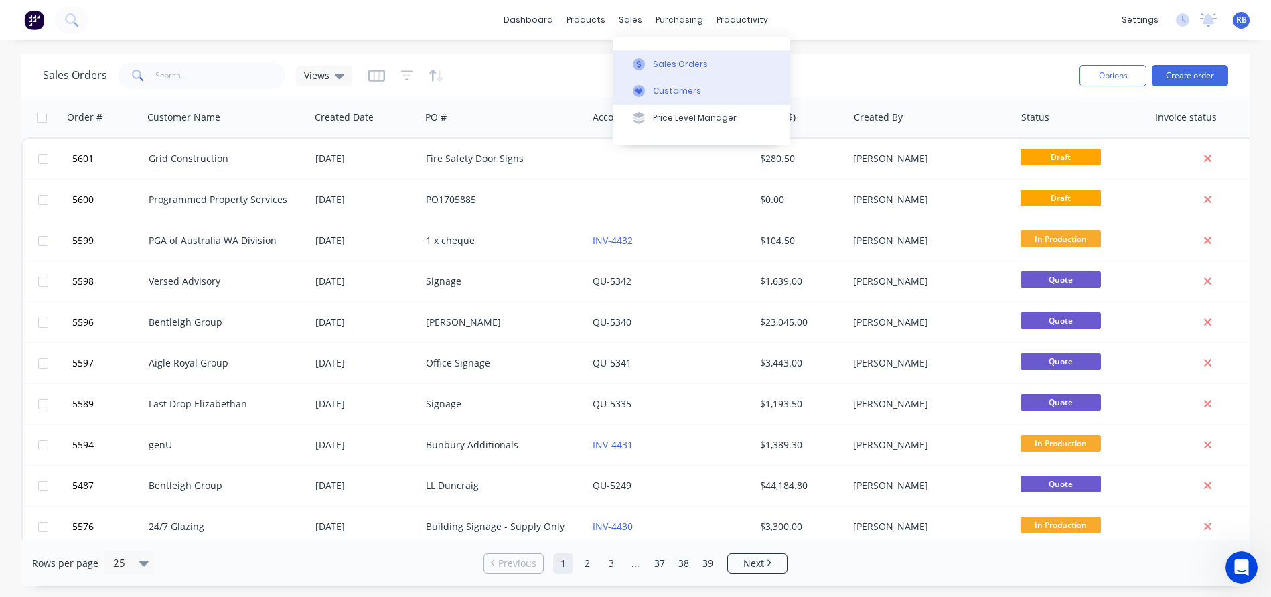
click at [666, 85] on div "Customers" at bounding box center [677, 91] width 48 height 12
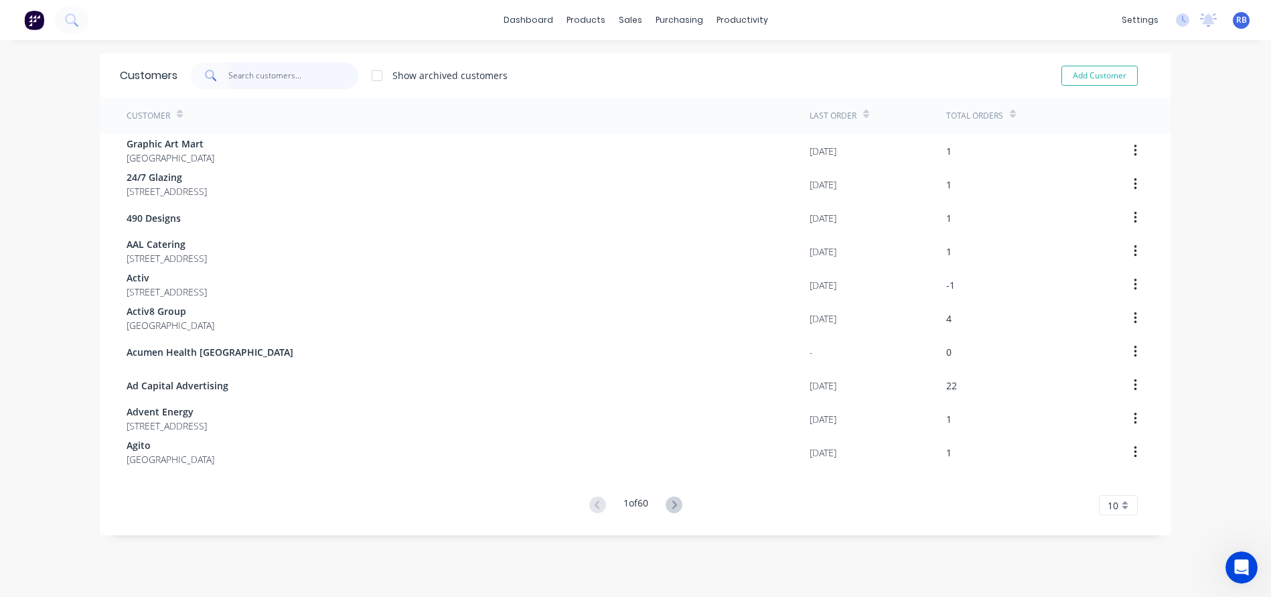
click at [265, 76] on input "text" at bounding box center [293, 75] width 131 height 27
type input "r"
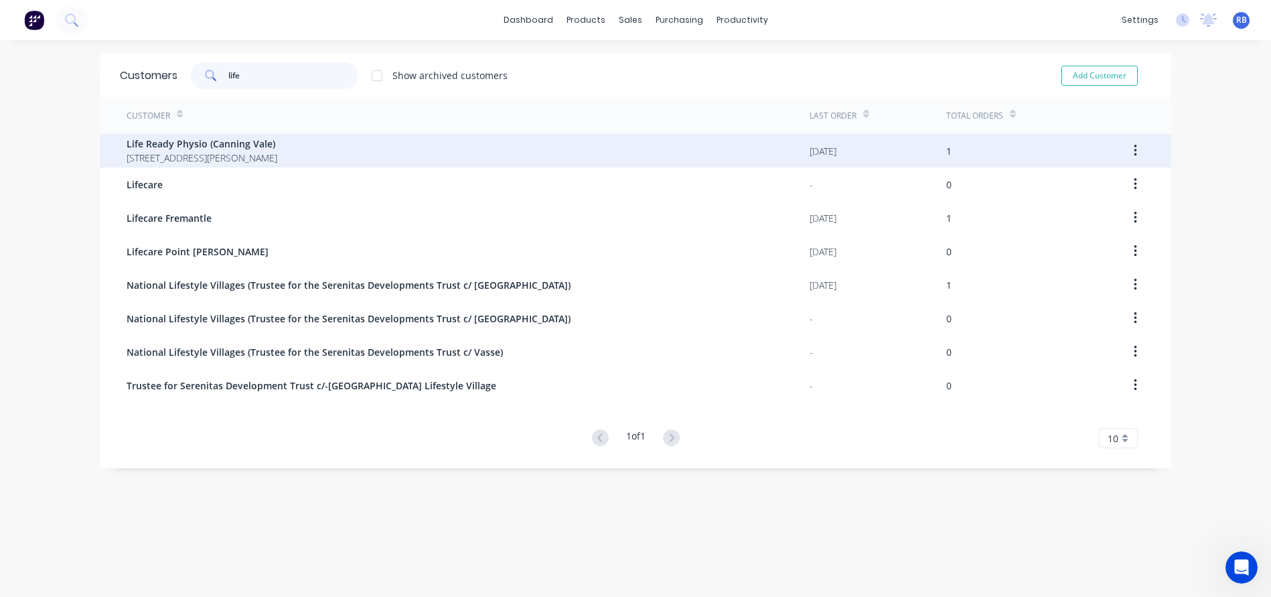
type input "life"
click at [256, 151] on span "1/888 Nicholson Rd Canning Vale Western Australia Australia 6155" at bounding box center [202, 158] width 151 height 14
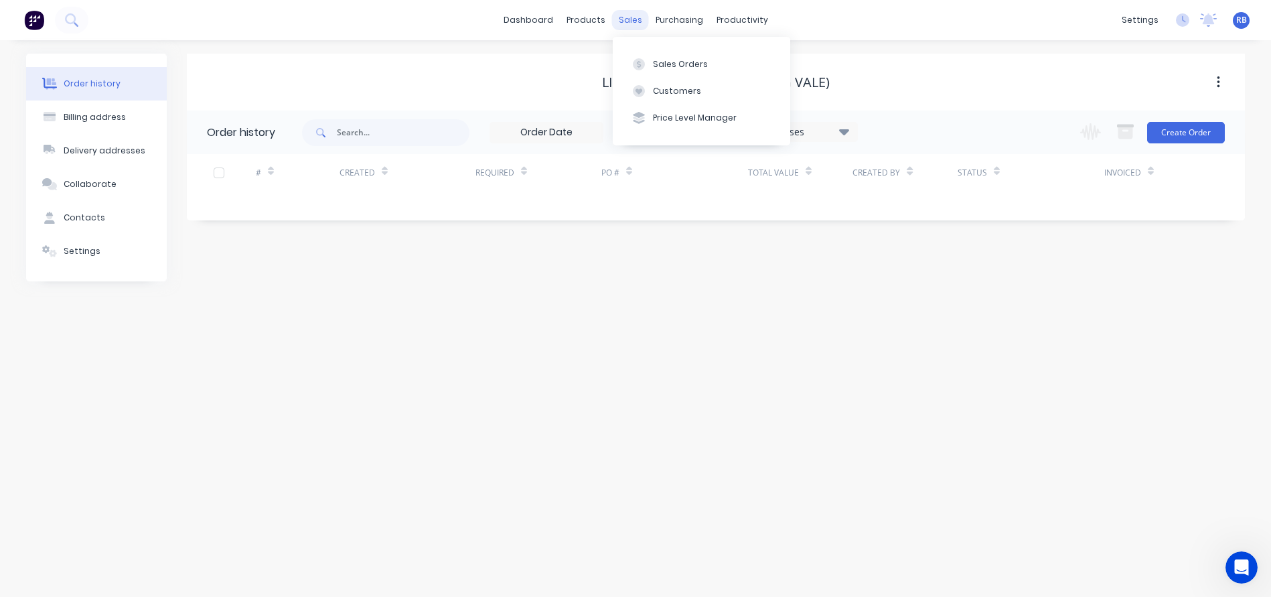
click at [633, 23] on div "sales" at bounding box center [630, 20] width 37 height 20
click at [659, 66] on div "Sales Orders" at bounding box center [680, 64] width 55 height 12
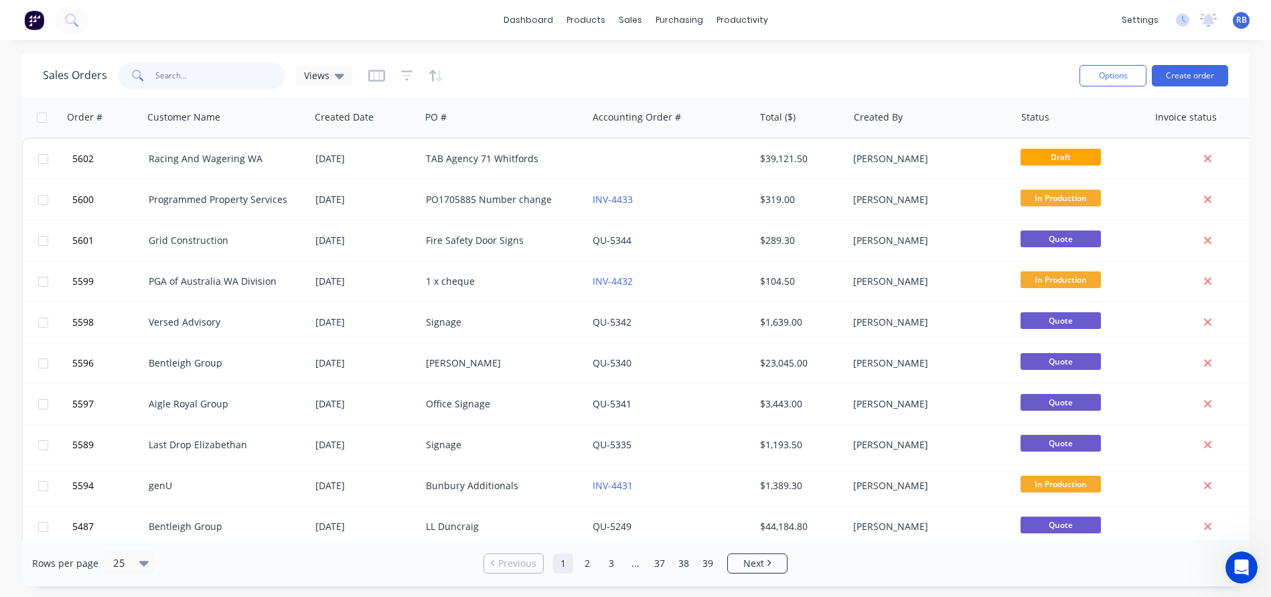
click at [194, 82] on input "text" at bounding box center [220, 75] width 131 height 27
type input "waikiki"
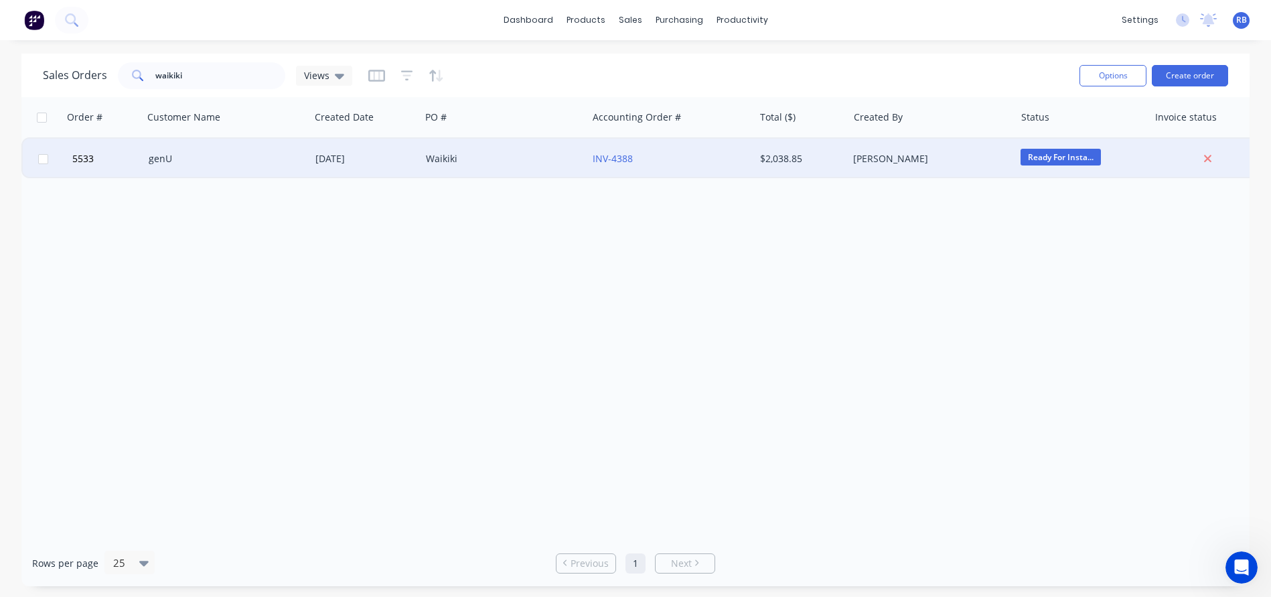
click at [218, 158] on div "genU" at bounding box center [223, 158] width 149 height 13
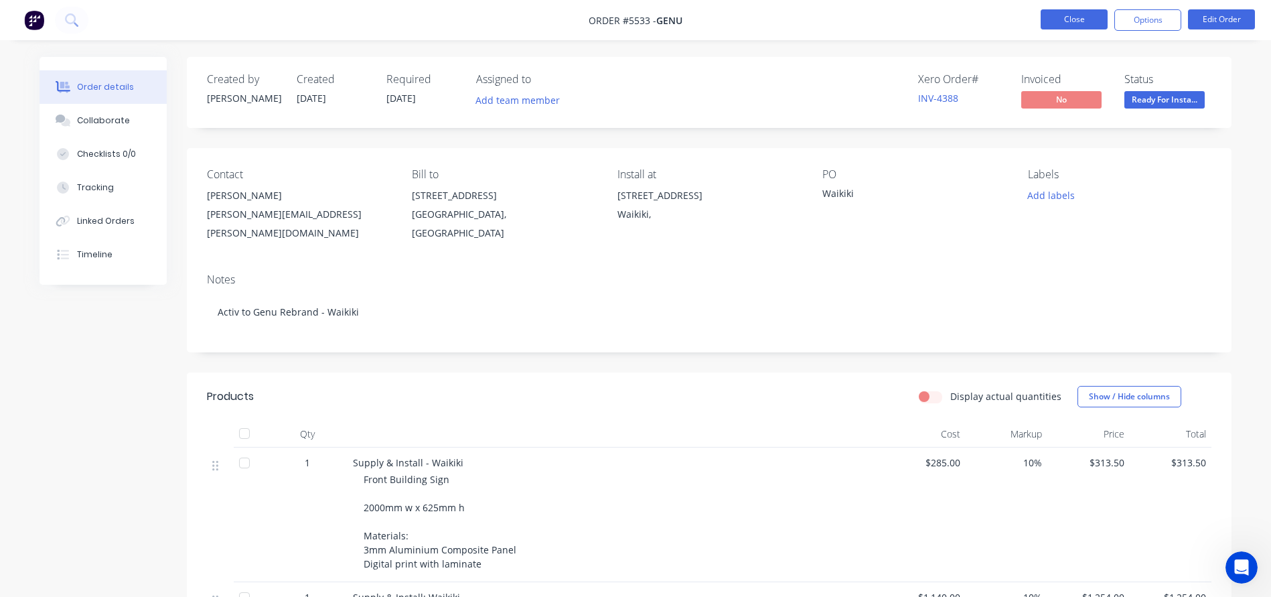
click at [1052, 22] on button "Close" at bounding box center [1074, 19] width 67 height 20
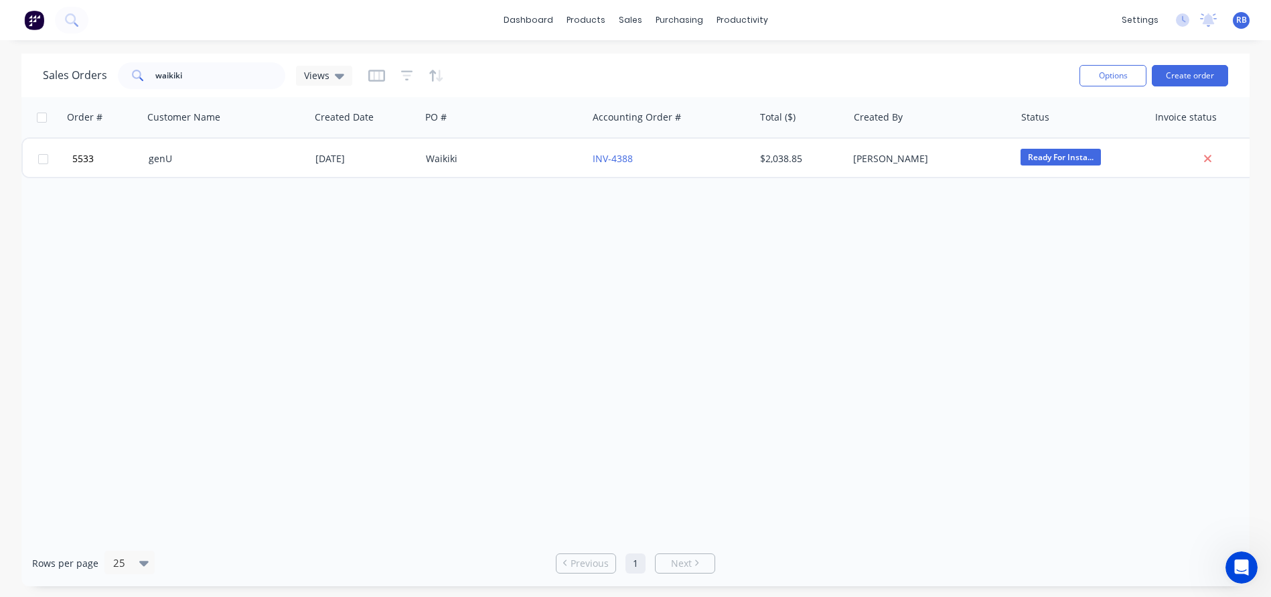
click at [1238, 20] on span "RB" at bounding box center [1241, 20] width 11 height 12
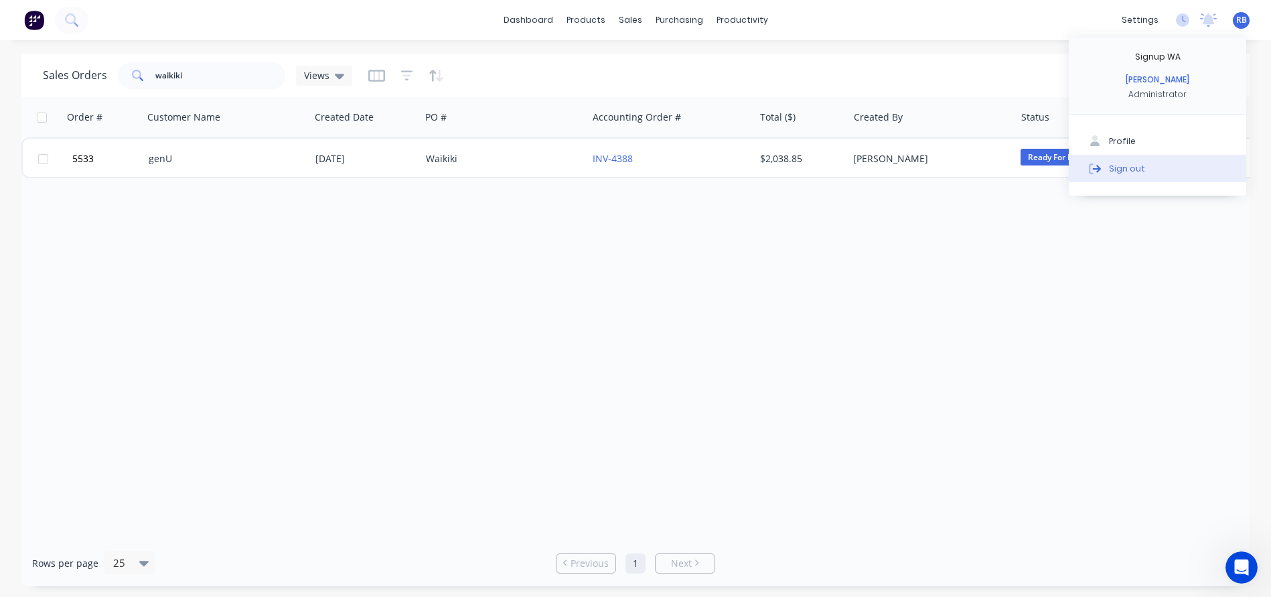
click at [1116, 165] on div "Sign out" at bounding box center [1127, 168] width 36 height 12
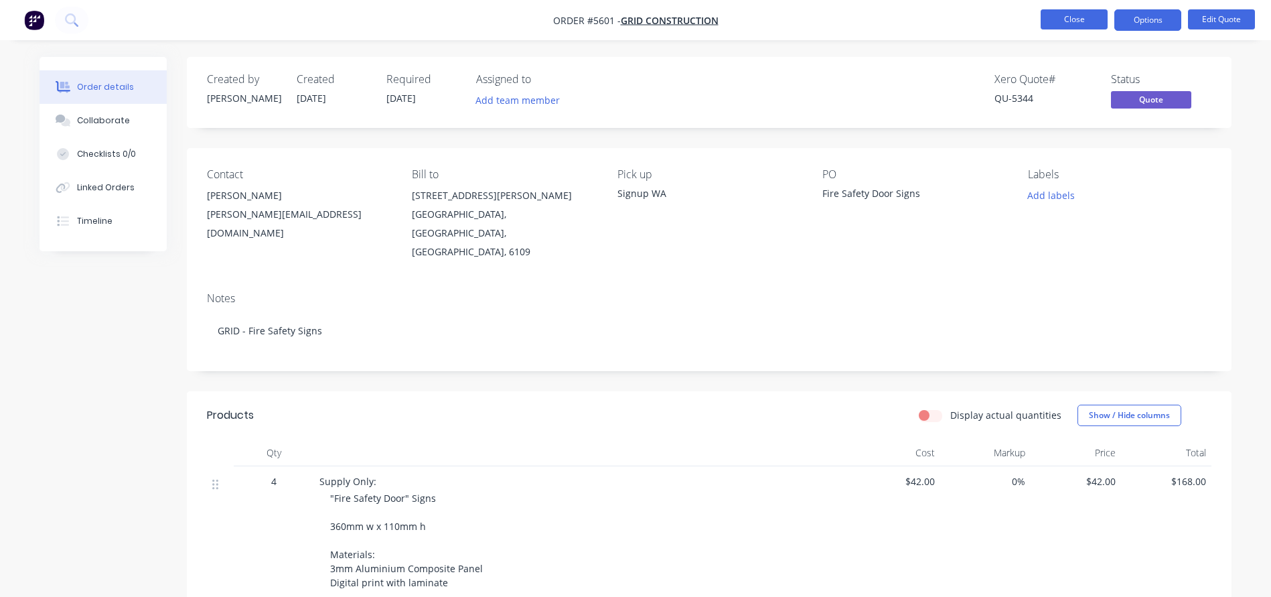
click at [1079, 17] on button "Close" at bounding box center [1074, 19] width 67 height 20
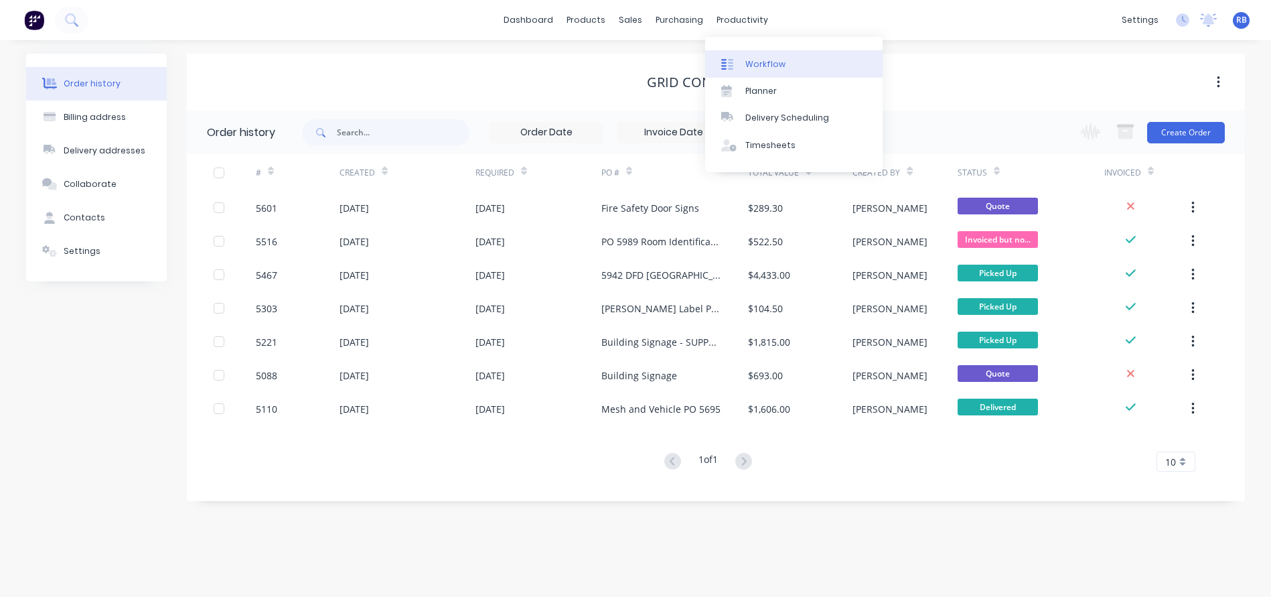
click at [758, 70] on link "Workflow" at bounding box center [793, 63] width 177 height 27
